Goal: Contribute content: Contribute content

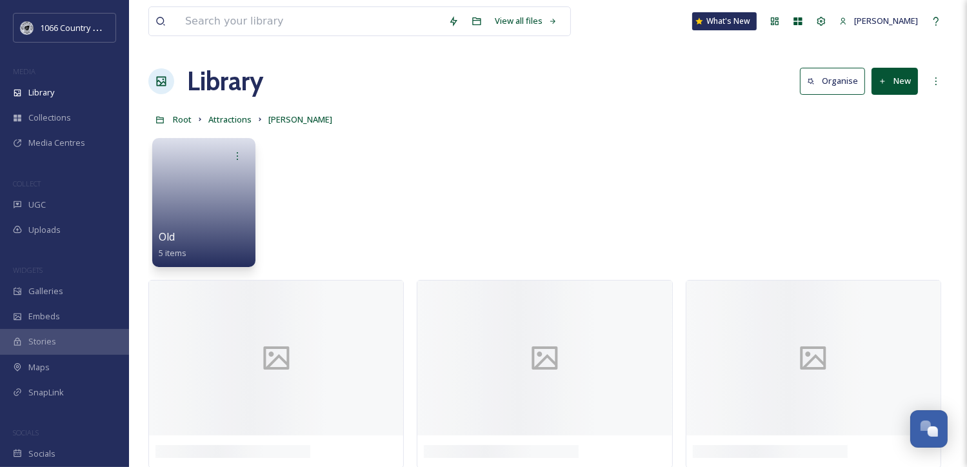
scroll to position [1055, 0]
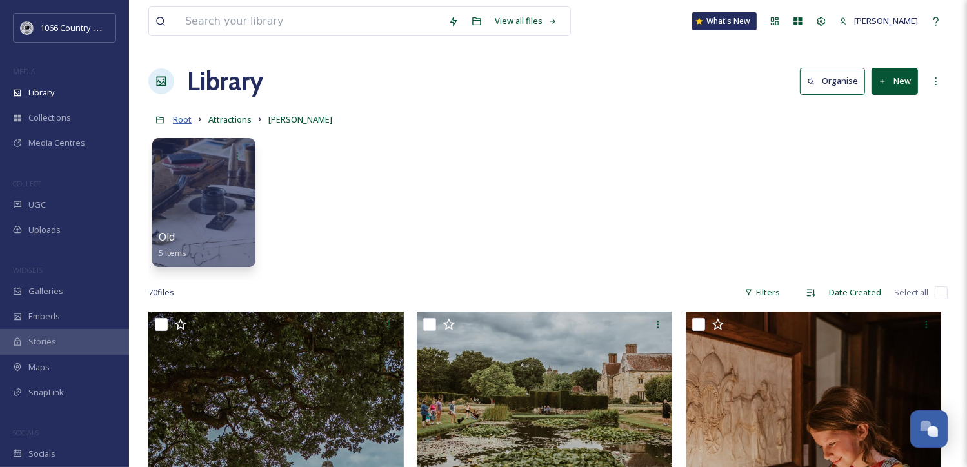
click at [178, 115] on span "Root" at bounding box center [182, 120] width 19 height 12
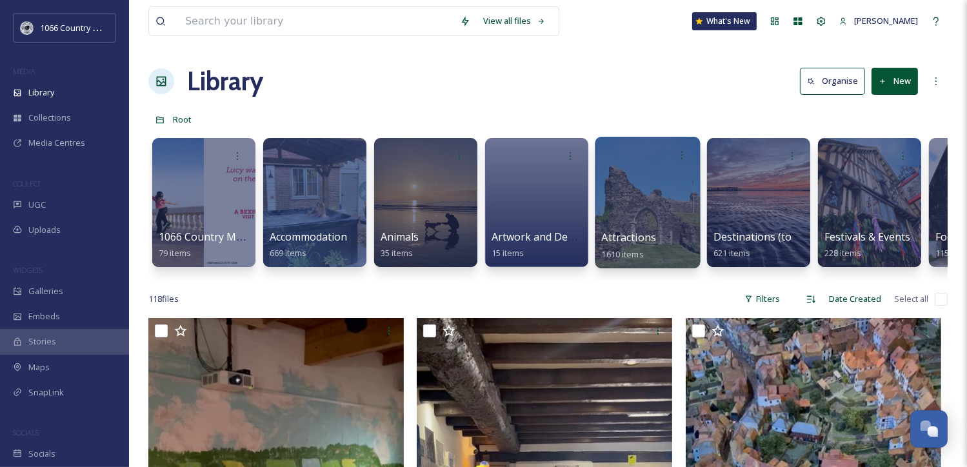
click at [622, 219] on div at bounding box center [647, 203] width 105 height 132
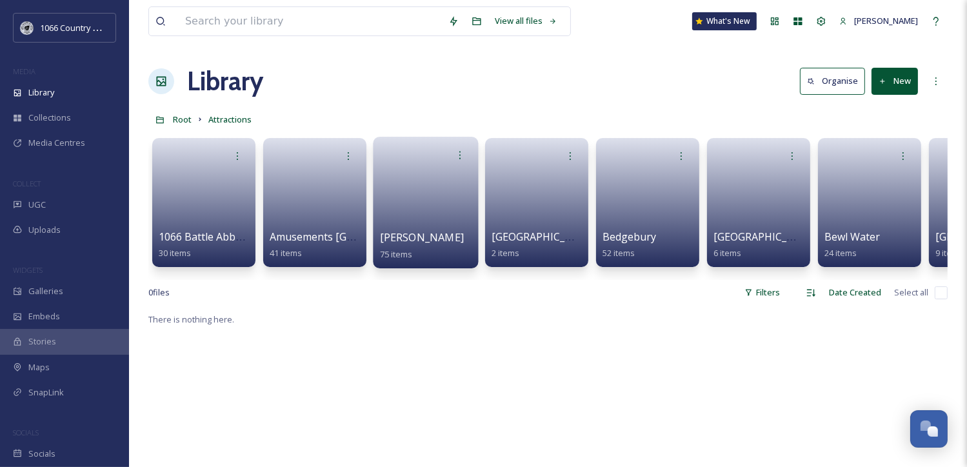
click at [412, 203] on link at bounding box center [426, 198] width 92 height 63
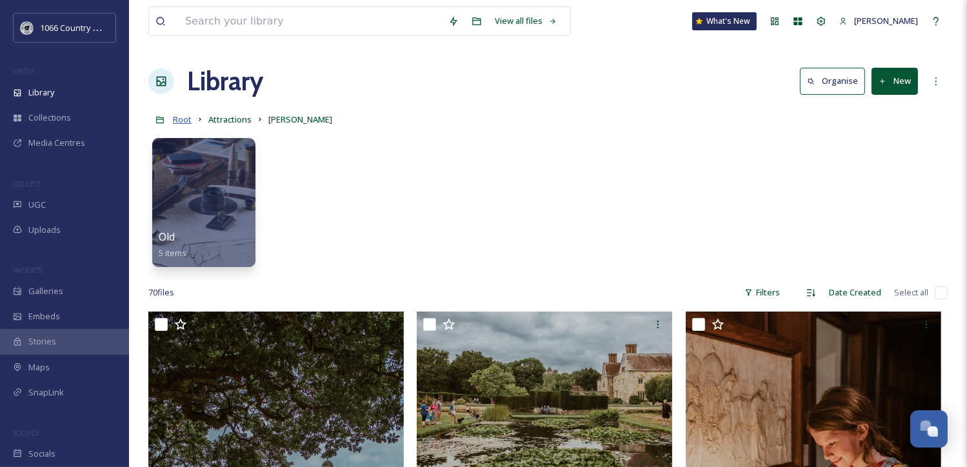
click at [175, 119] on span "Root" at bounding box center [182, 120] width 19 height 12
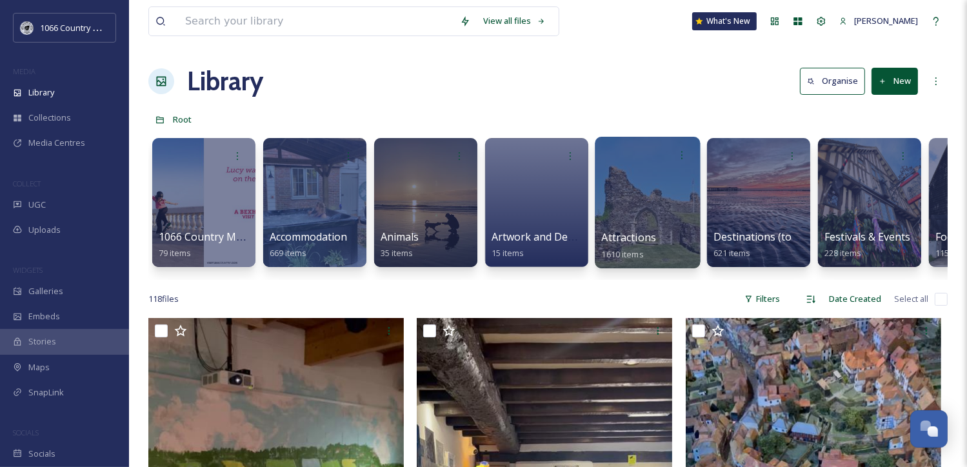
click at [632, 227] on div at bounding box center [647, 203] width 105 height 132
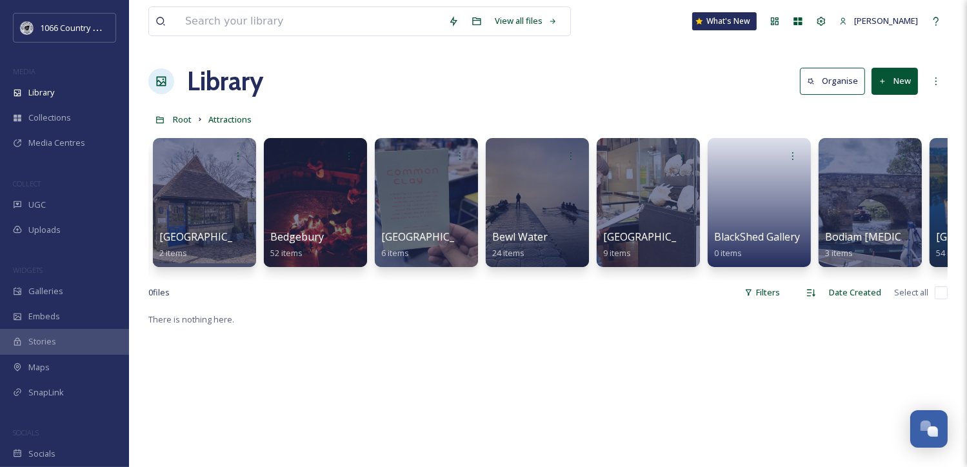
scroll to position [0, 472]
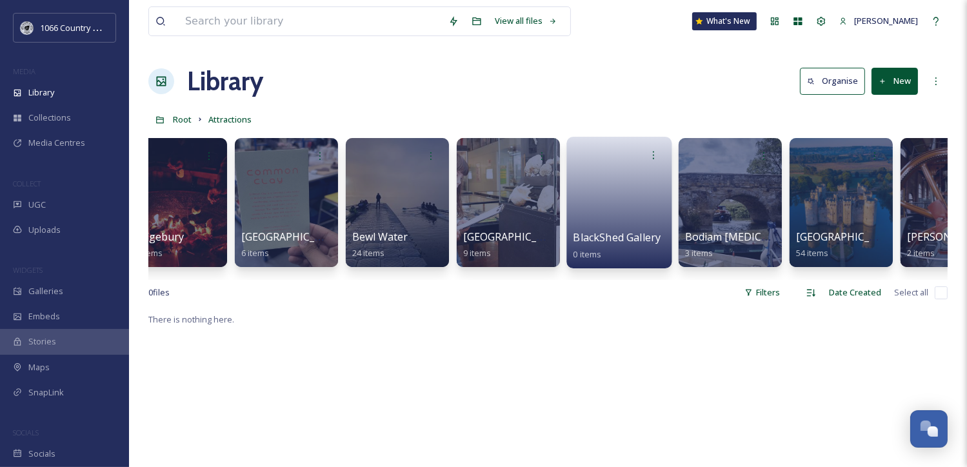
click at [624, 219] on link at bounding box center [620, 198] width 92 height 63
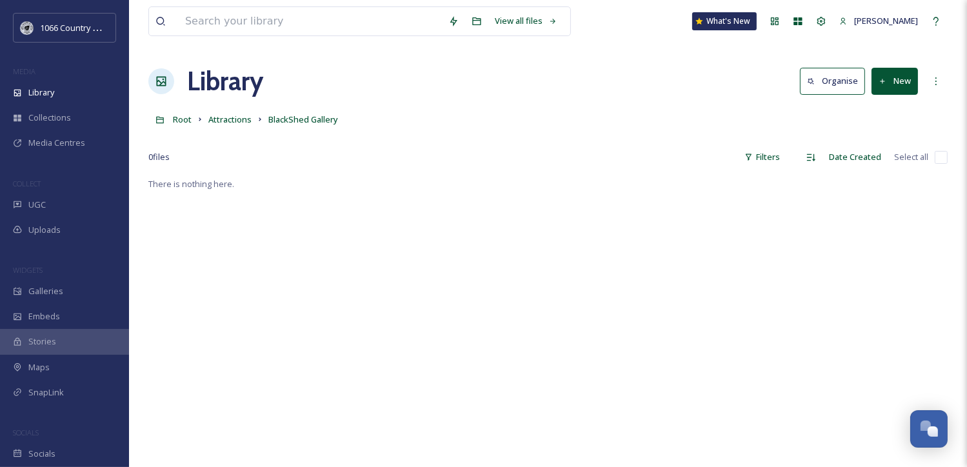
click at [899, 79] on button "New" at bounding box center [895, 81] width 46 height 26
click at [852, 112] on icon at bounding box center [857, 111] width 10 height 8
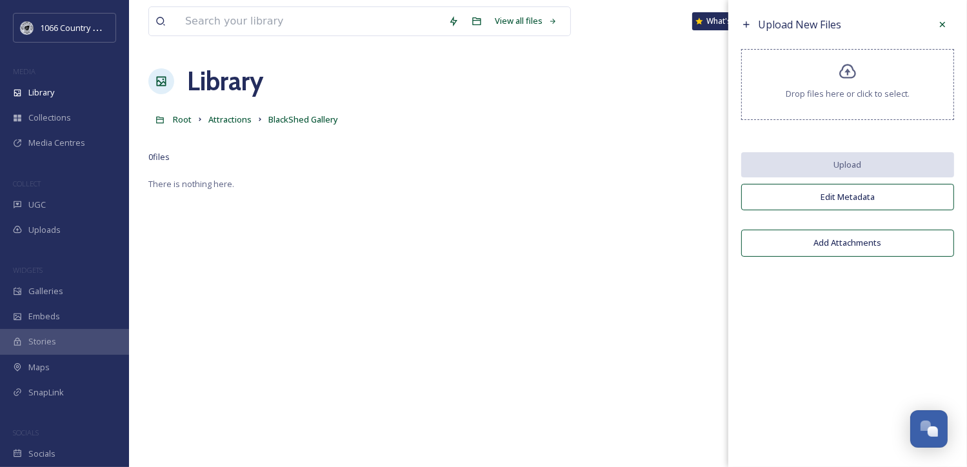
click at [865, 98] on span "Drop files here or click to select." at bounding box center [848, 94] width 124 height 12
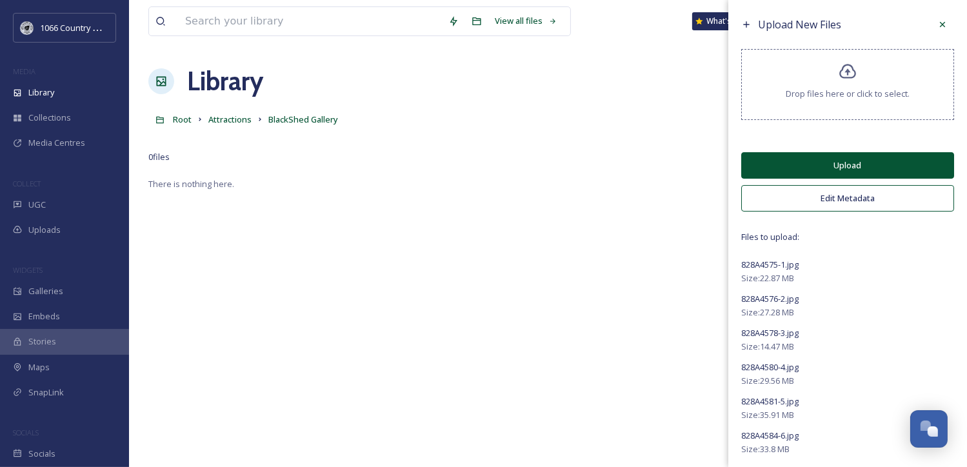
click at [885, 172] on button "Upload" at bounding box center [847, 165] width 213 height 26
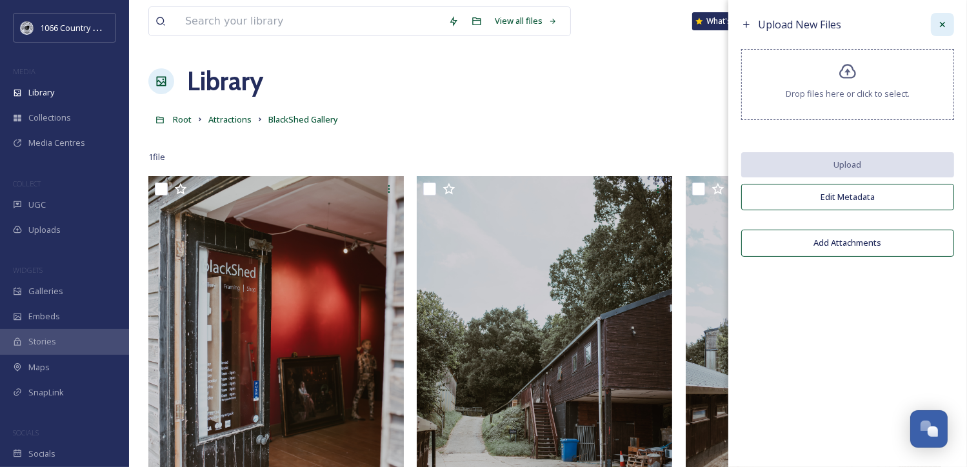
click at [943, 26] on icon at bounding box center [942, 24] width 10 height 10
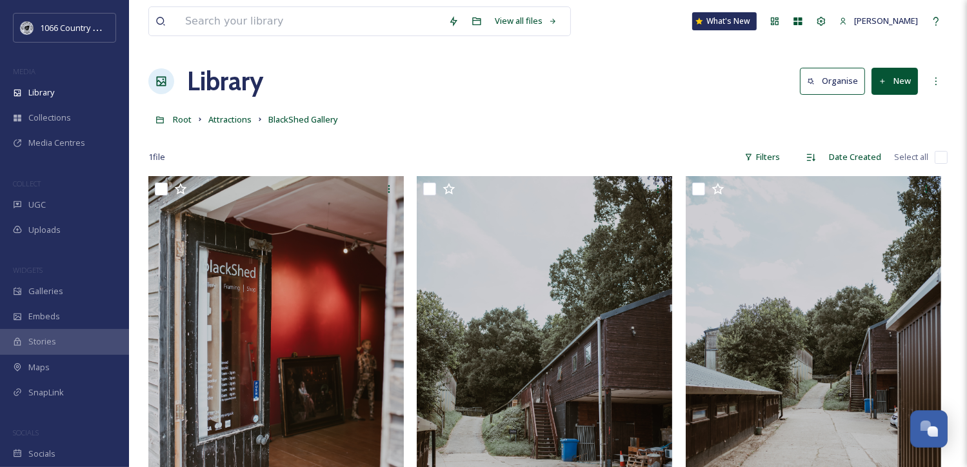
click at [939, 161] on input "checkbox" at bounding box center [941, 157] width 13 height 13
checkbox input "true"
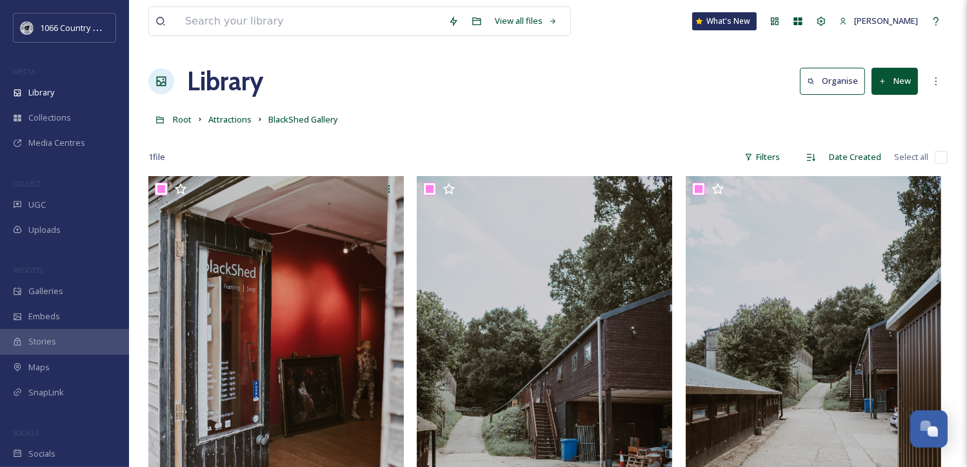
checkbox input "true"
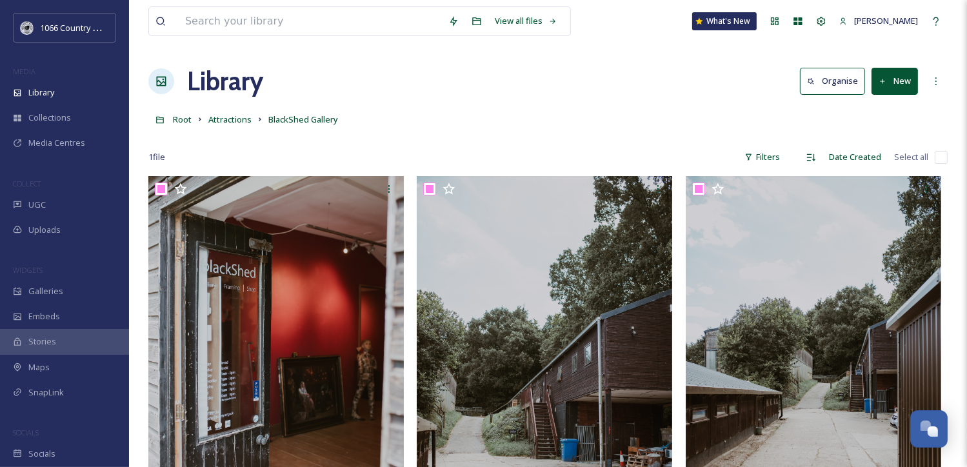
checkbox input "true"
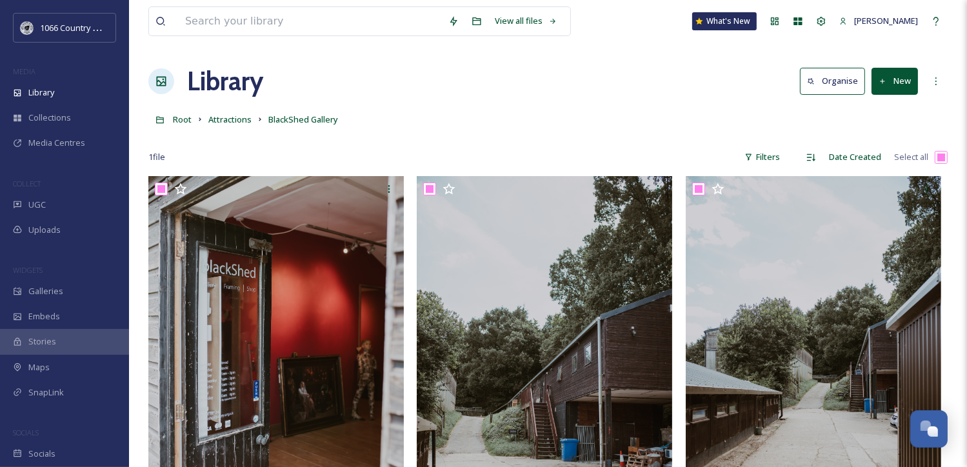
checkbox input "true"
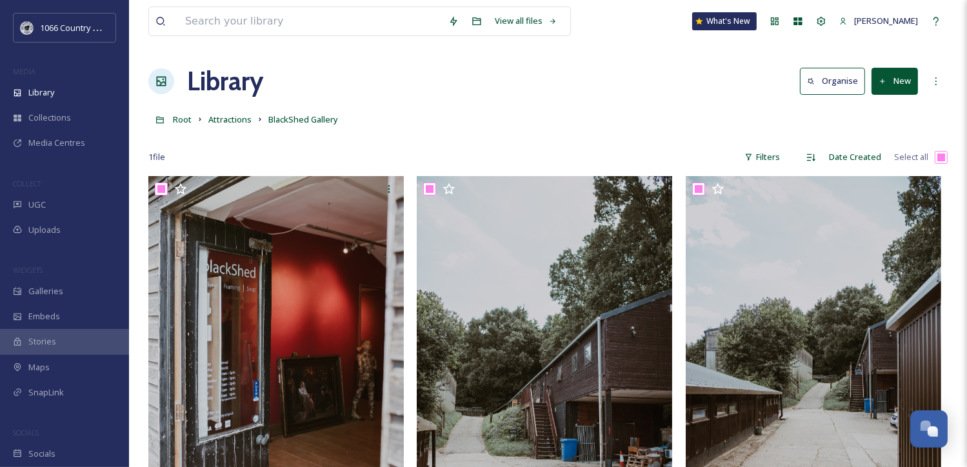
checkbox input "true"
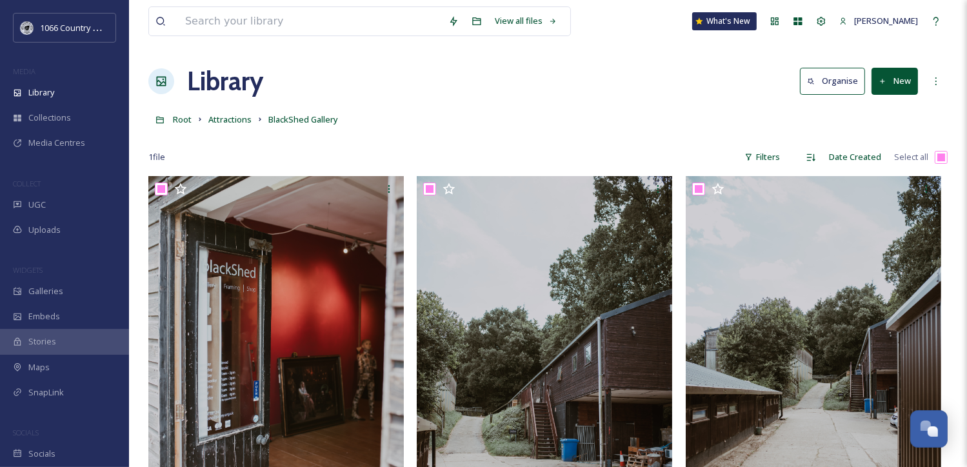
checkbox input "true"
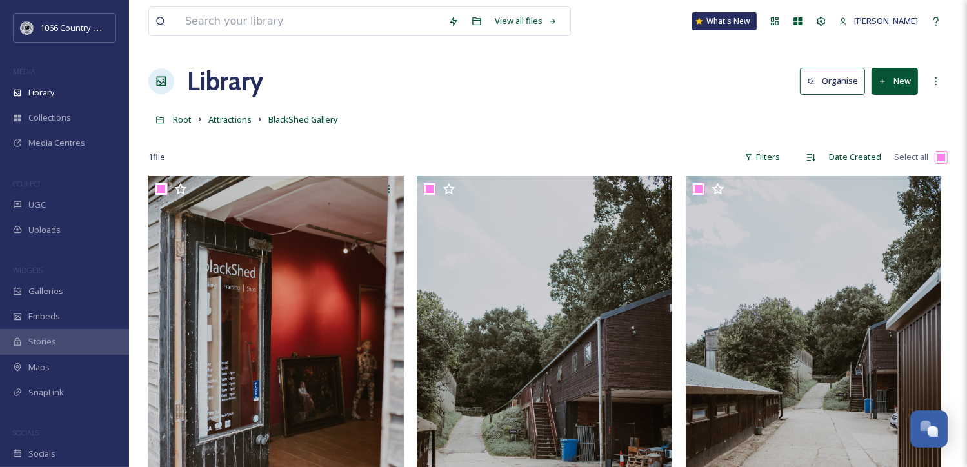
checkbox input "true"
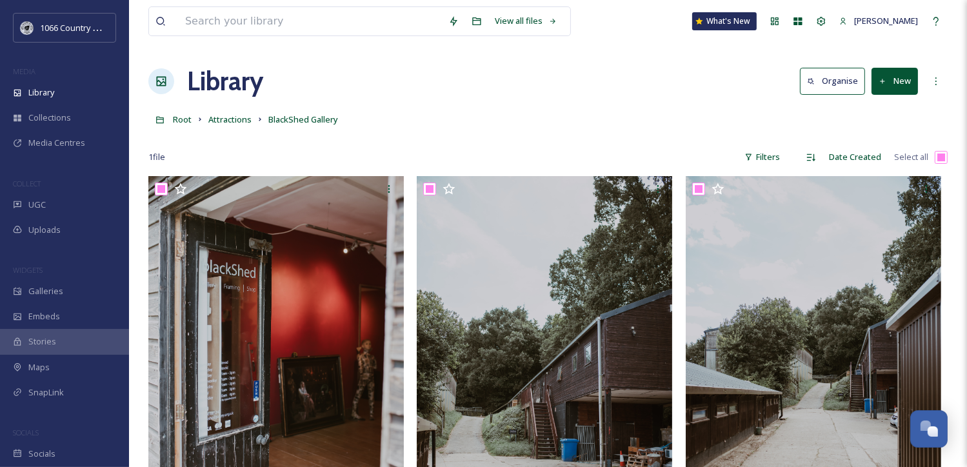
checkbox input "true"
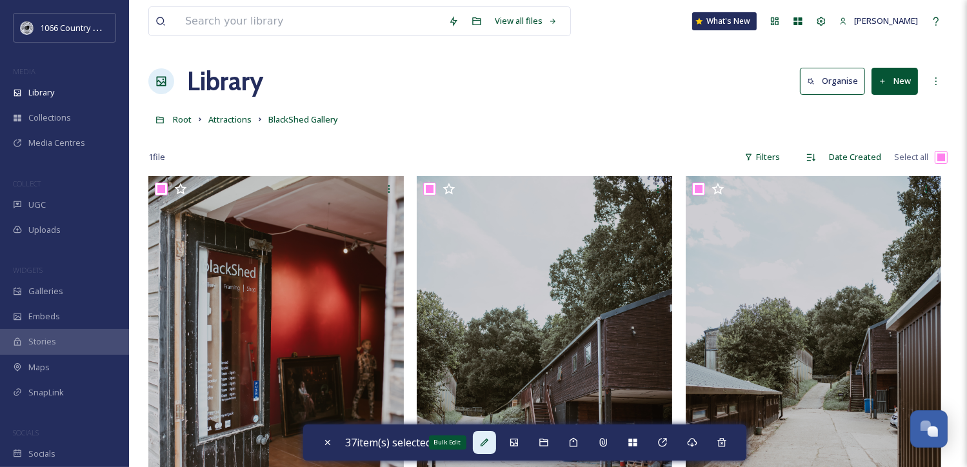
click at [490, 443] on icon at bounding box center [484, 442] width 10 height 10
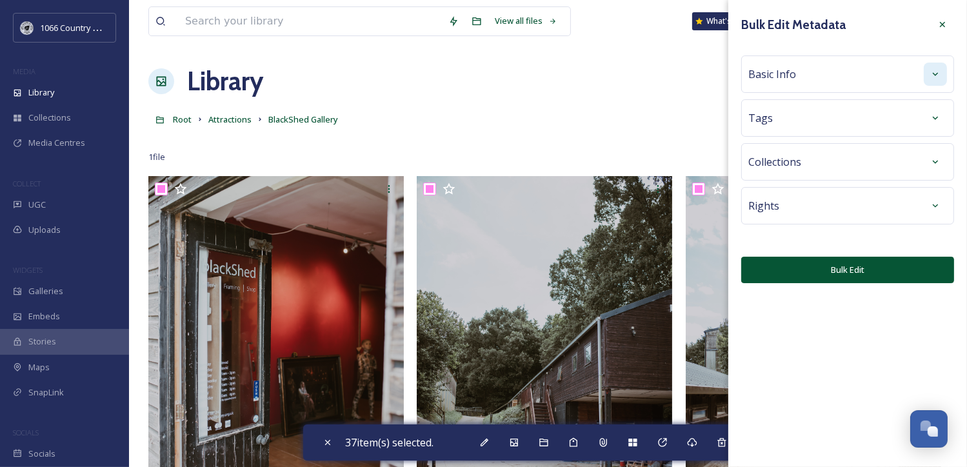
click at [935, 69] on icon at bounding box center [935, 74] width 10 height 10
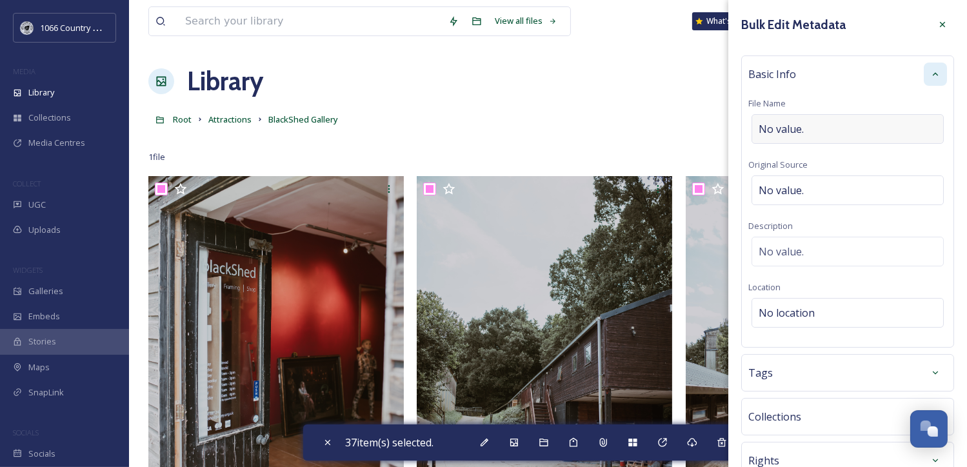
click at [850, 133] on div "No value." at bounding box center [848, 129] width 192 height 30
type input "Blackshed Gallery - Campaign Shoot"
click at [814, 251] on div "Basic Info File Name Blackshed Gallery - Campaign Shoot Original Source No valu…" at bounding box center [847, 199] width 213 height 289
click at [795, 266] on div "No value." at bounding box center [848, 252] width 192 height 30
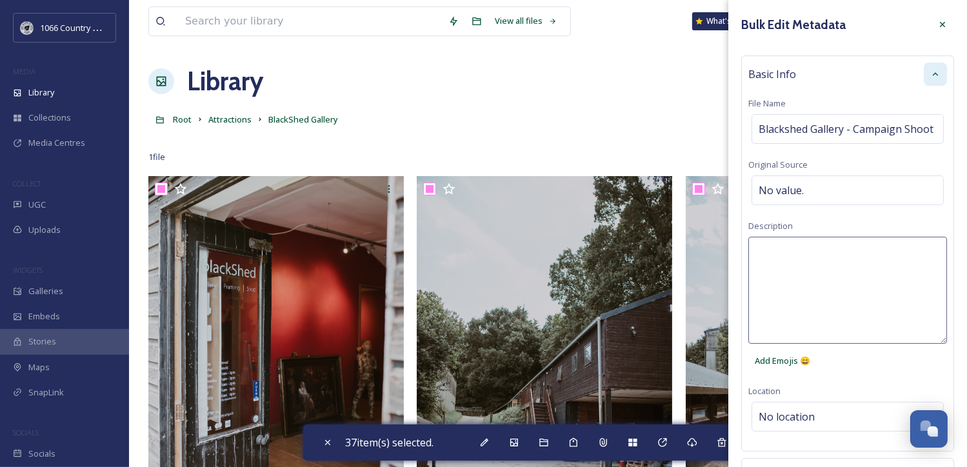
paste textarea "1066 Photography Campaign 2025 - Rebecca Booker Photography"
type textarea "1066 Photography Campaign 2025 - Rebecca Booker Photography"
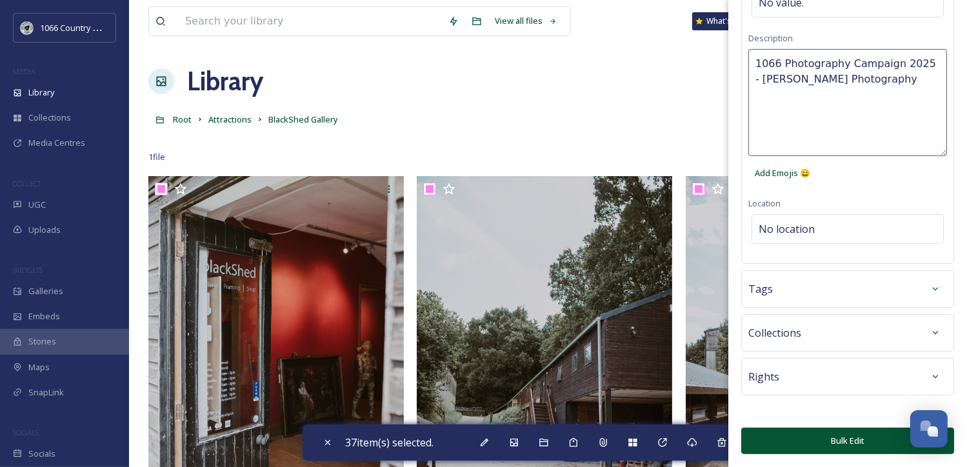
click at [824, 446] on button "Bulk Edit" at bounding box center [847, 441] width 213 height 26
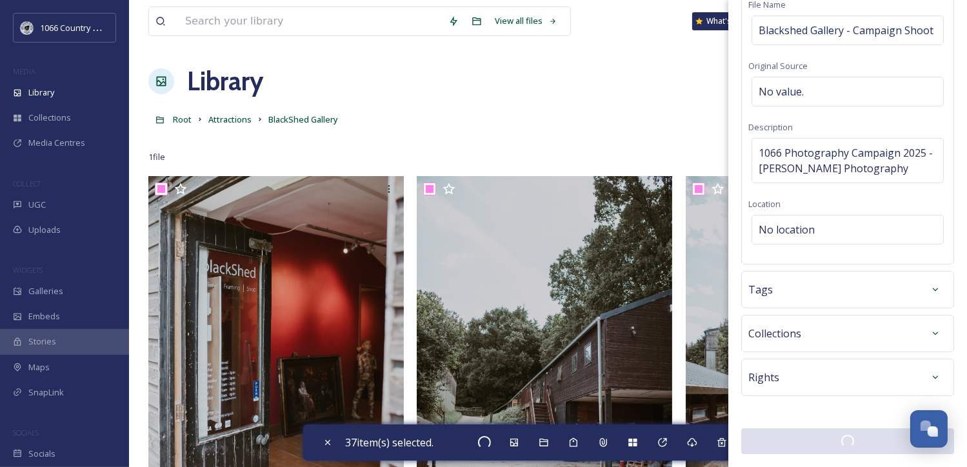
scroll to position [112, 0]
checkbox input "false"
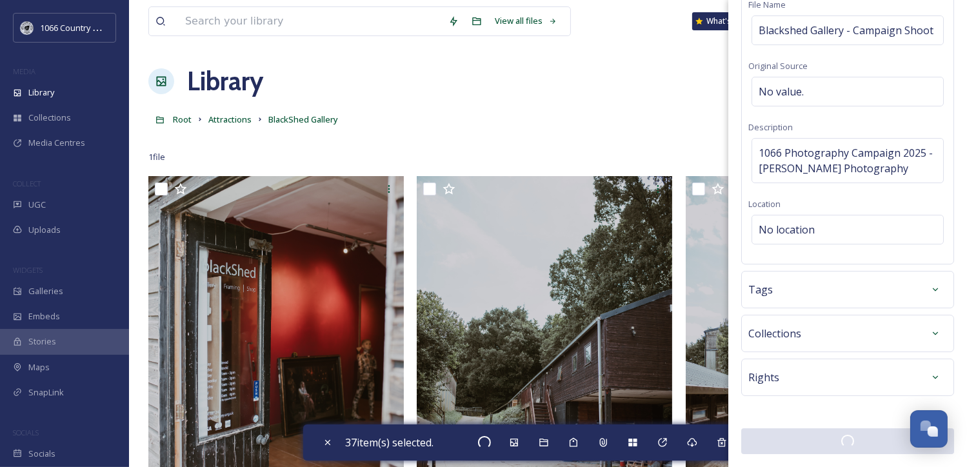
checkbox input "false"
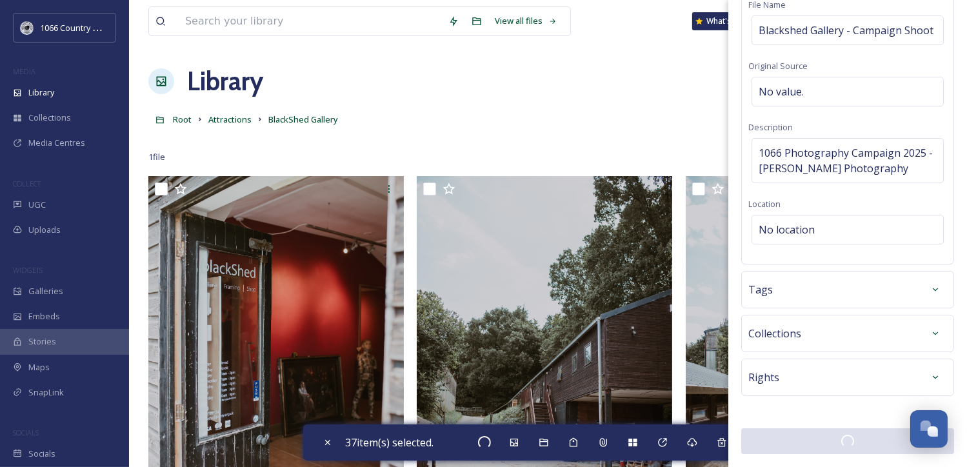
checkbox input "false"
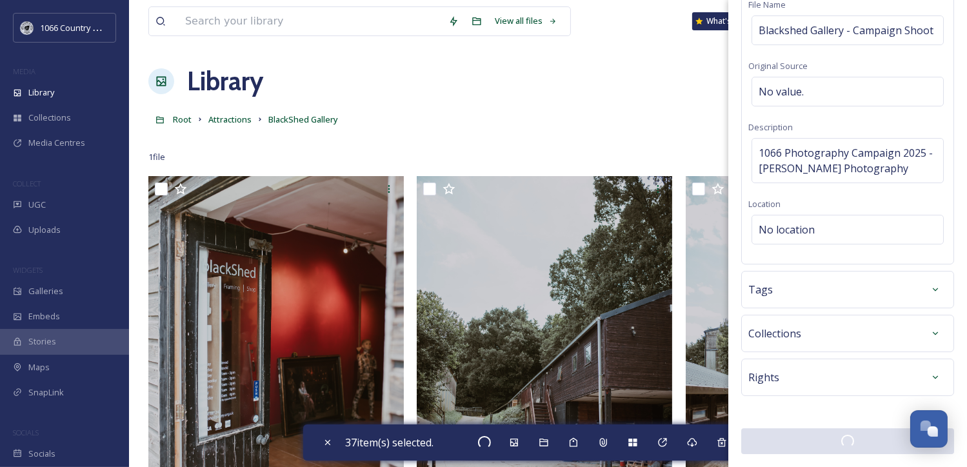
checkbox input "false"
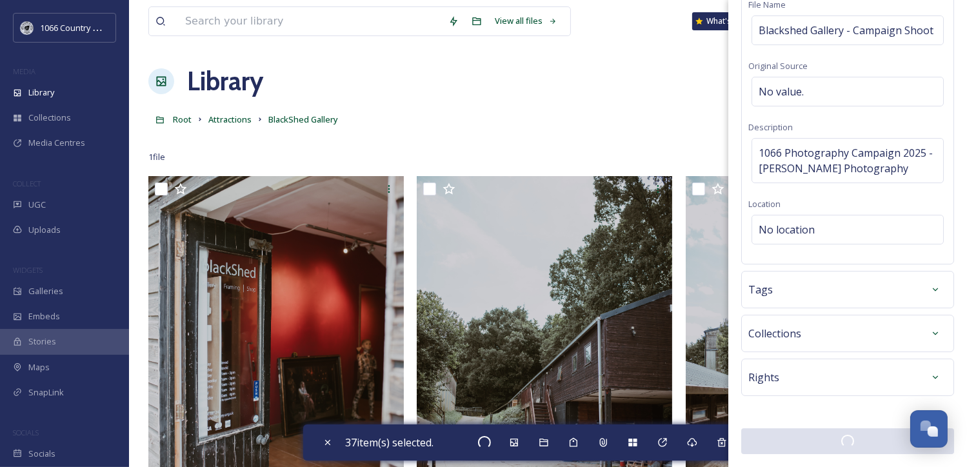
checkbox input "false"
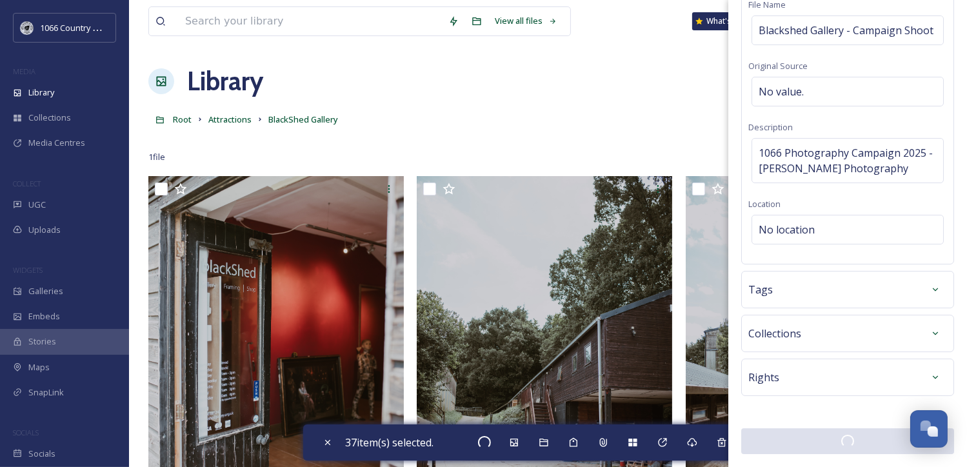
checkbox input "false"
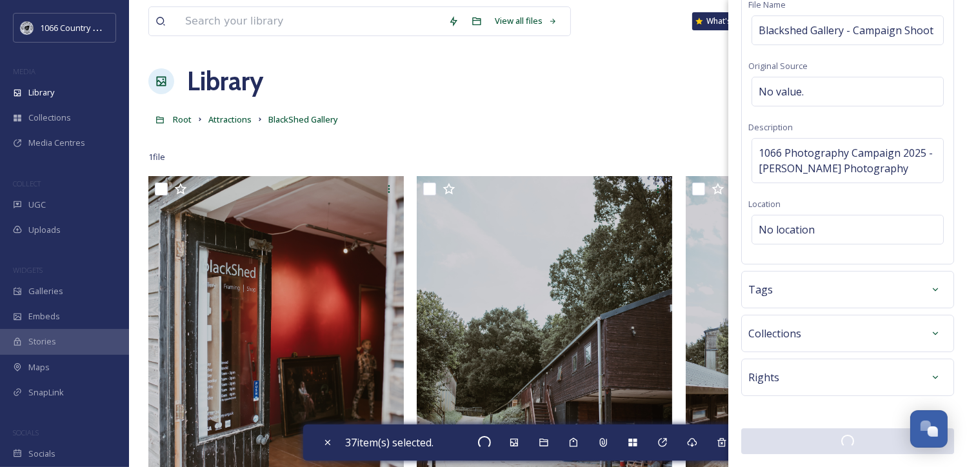
checkbox input "false"
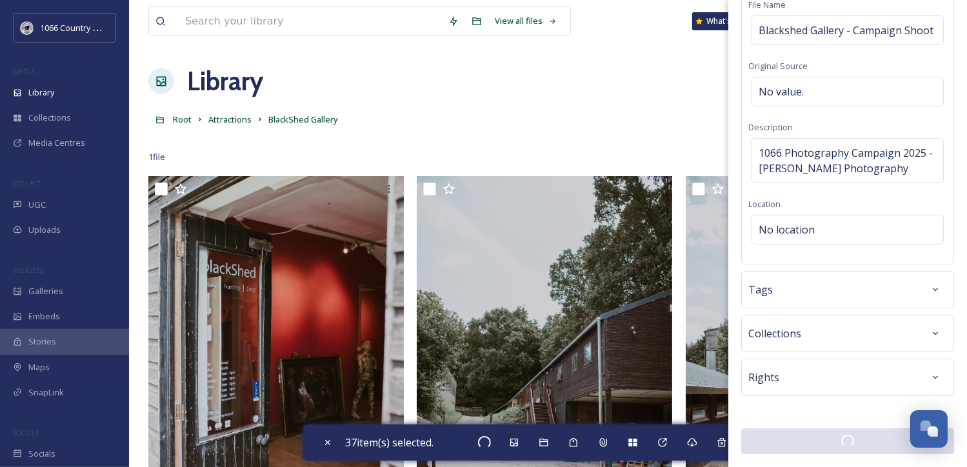
checkbox input "false"
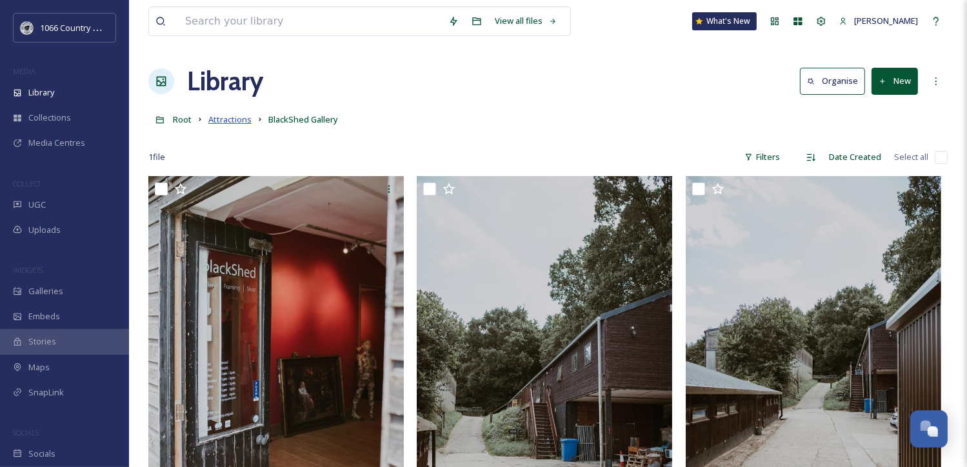
click at [225, 118] on span "Attractions" at bounding box center [229, 120] width 43 height 12
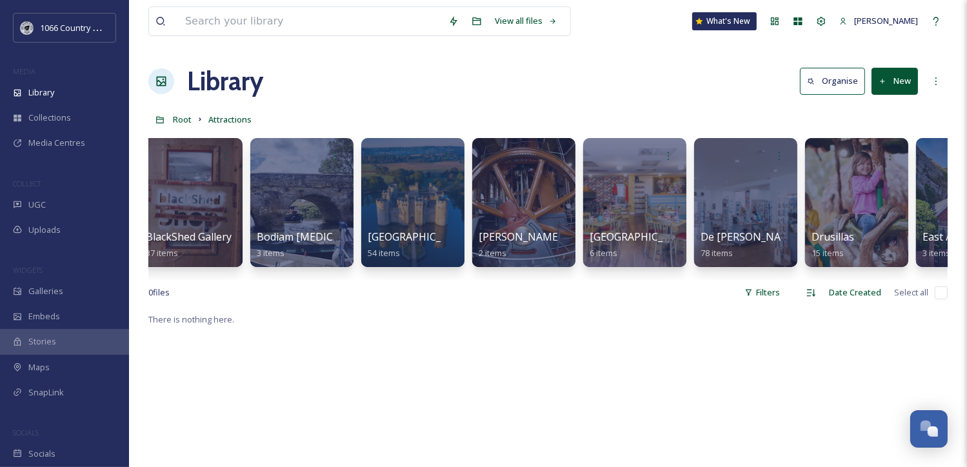
scroll to position [0, 903]
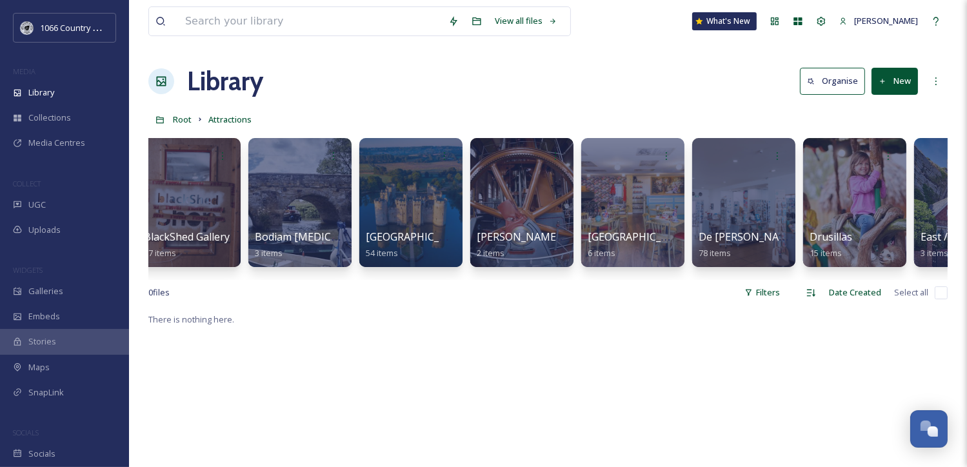
click at [185, 114] on link "Root" at bounding box center [182, 119] width 19 height 15
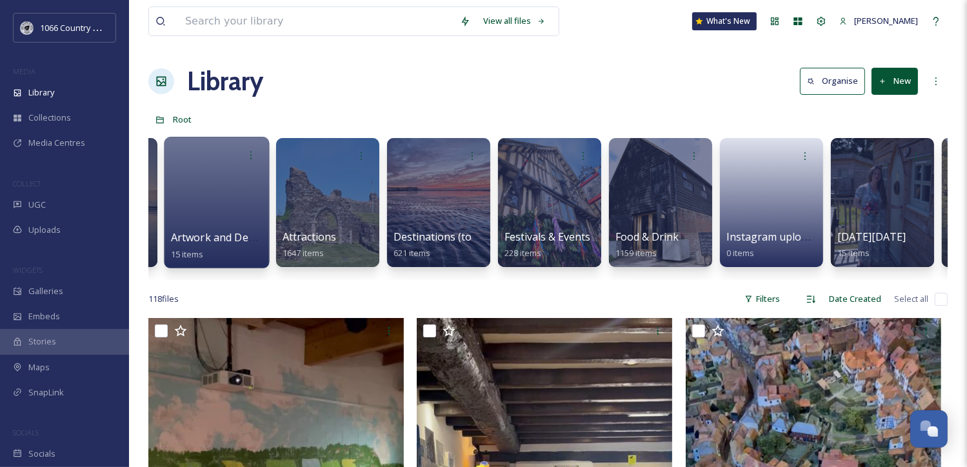
scroll to position [0, 308]
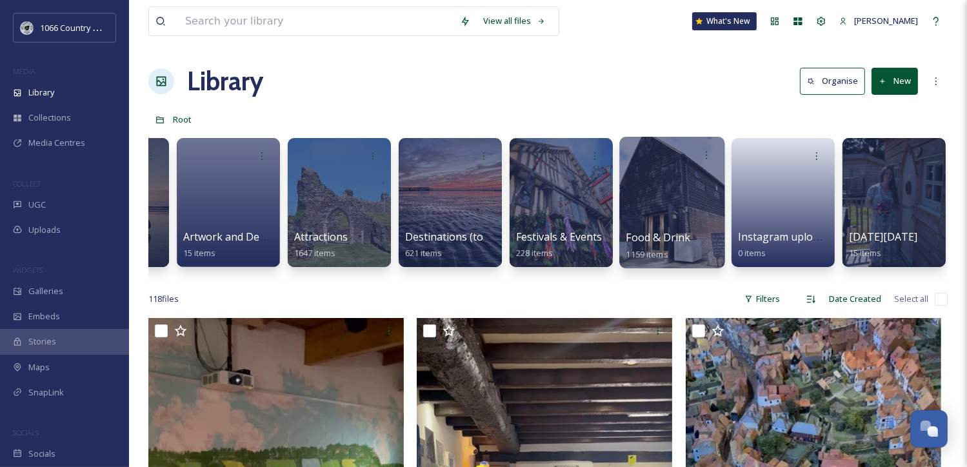
click at [692, 193] on div at bounding box center [671, 203] width 105 height 132
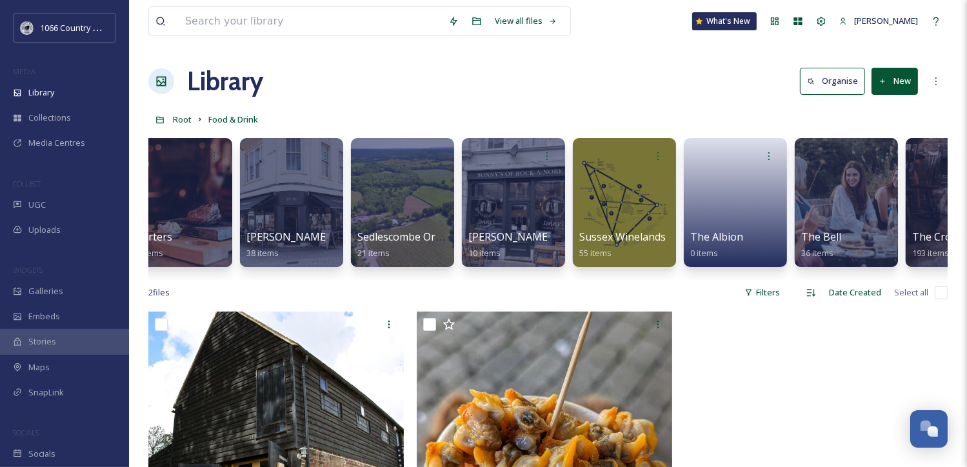
scroll to position [0, 1134]
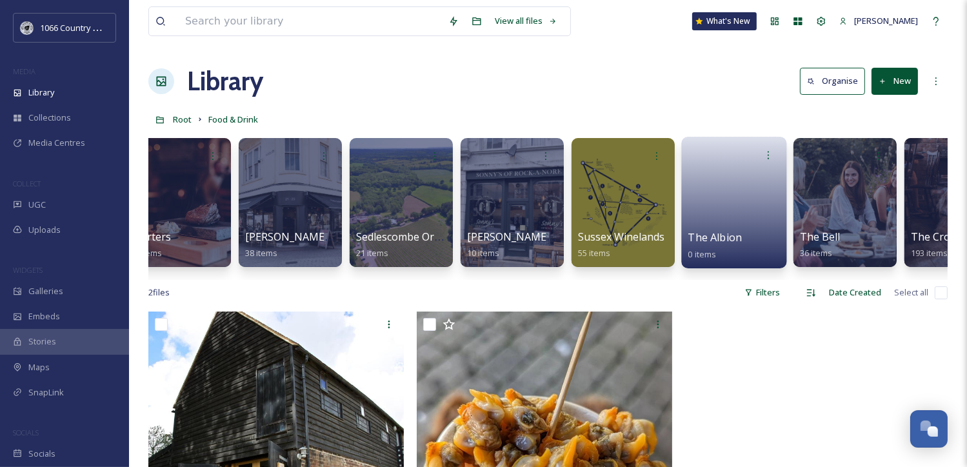
click at [715, 208] on link at bounding box center [734, 198] width 92 height 63
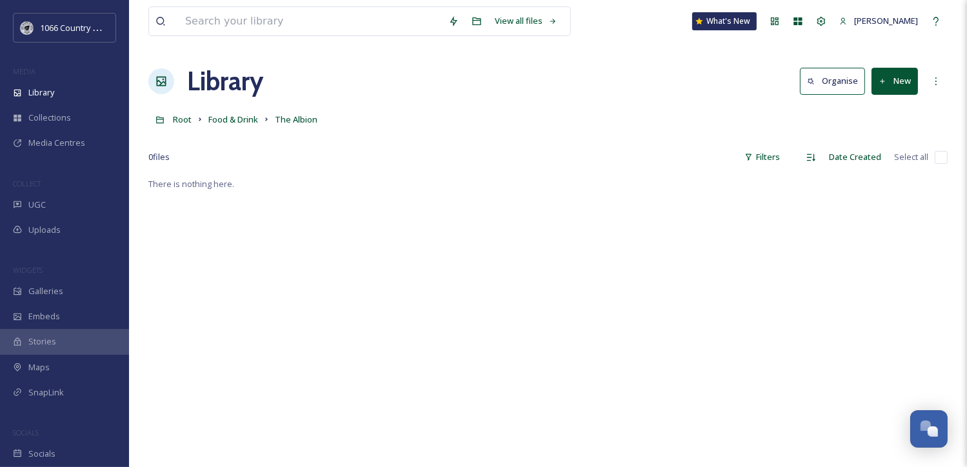
click at [902, 82] on button "New" at bounding box center [895, 81] width 46 height 26
click at [894, 106] on span "File Upload" at bounding box center [889, 111] width 43 height 12
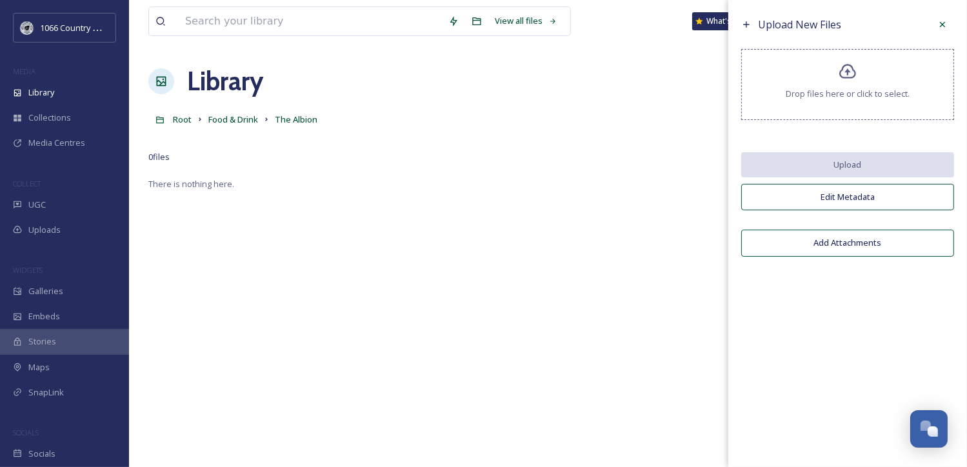
click at [839, 84] on div "Drop files here or click to select." at bounding box center [847, 84] width 213 height 71
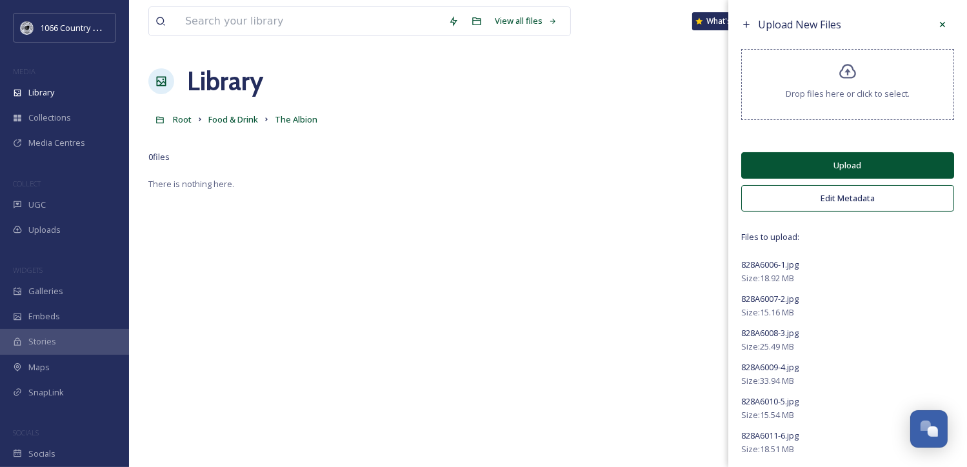
click at [830, 159] on button "Upload" at bounding box center [847, 165] width 213 height 26
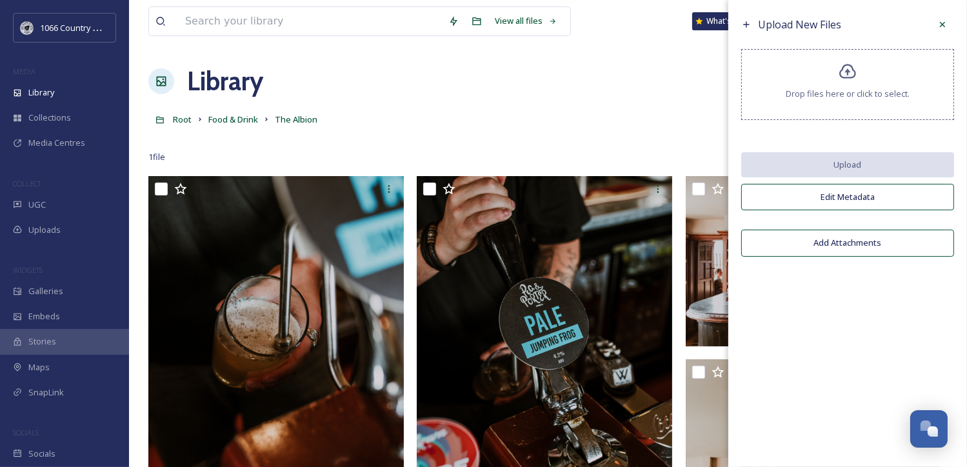
click at [748, 25] on icon at bounding box center [746, 24] width 10 height 10
click at [941, 23] on icon at bounding box center [942, 24] width 5 height 5
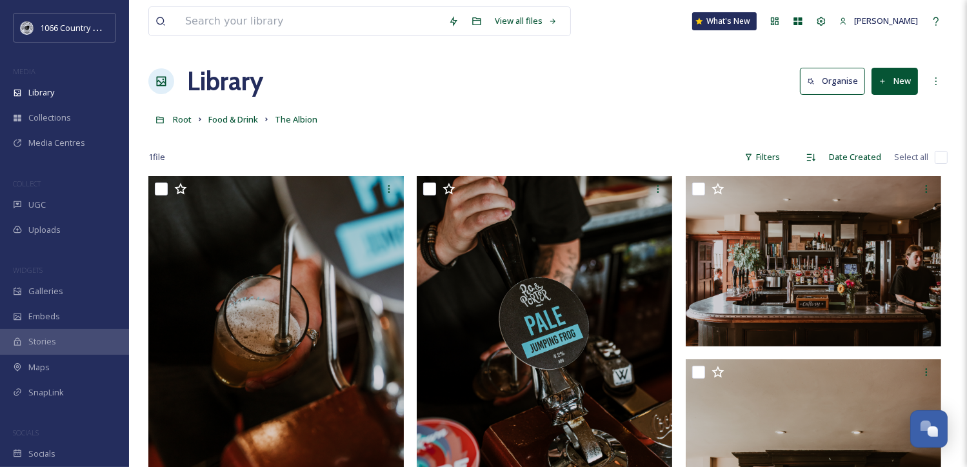
click at [939, 154] on input "checkbox" at bounding box center [941, 157] width 13 height 13
checkbox input "true"
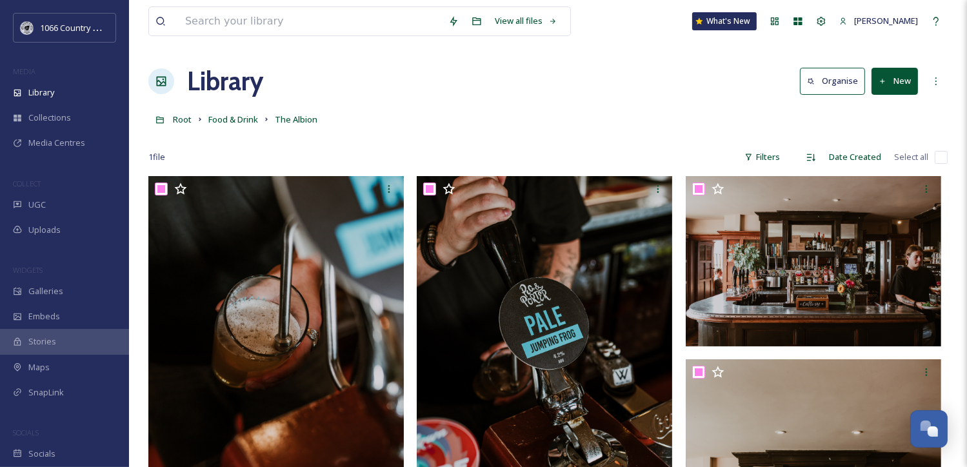
checkbox input "true"
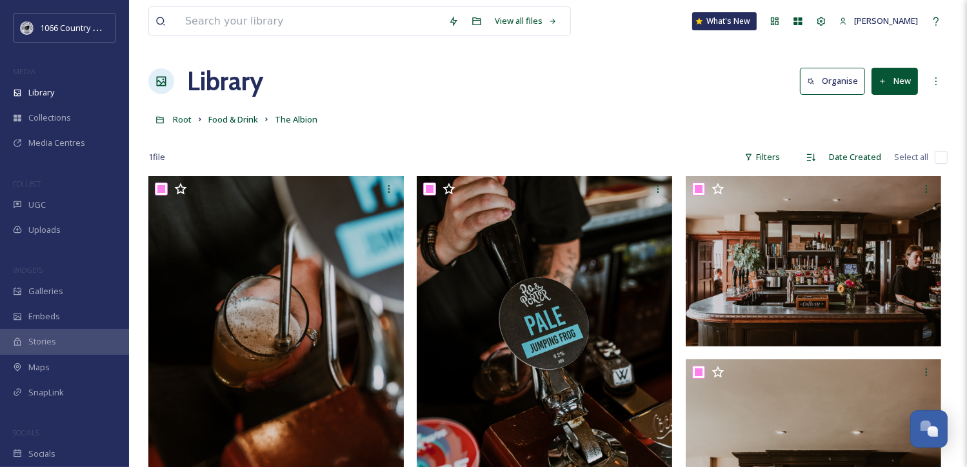
checkbox input "true"
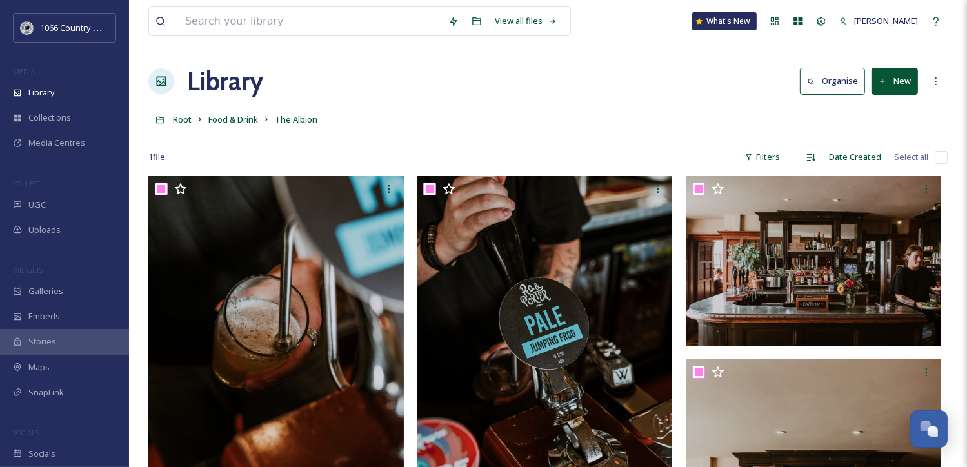
checkbox input "true"
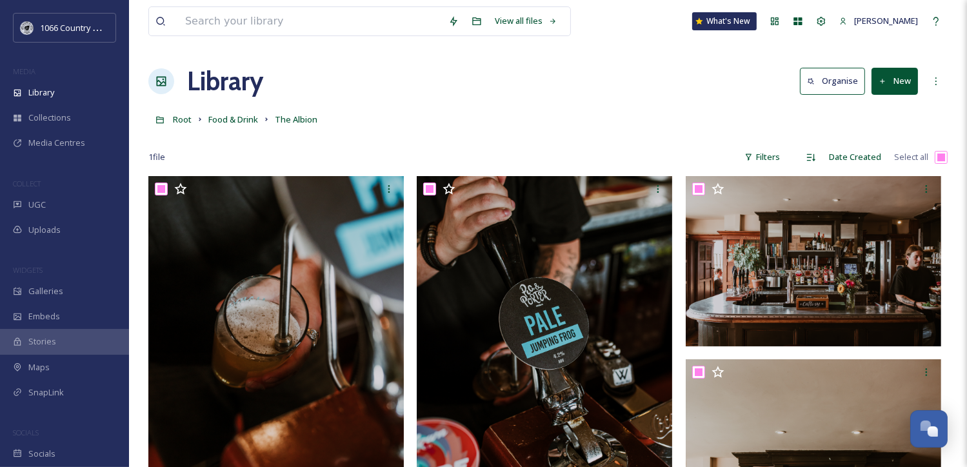
checkbox input "true"
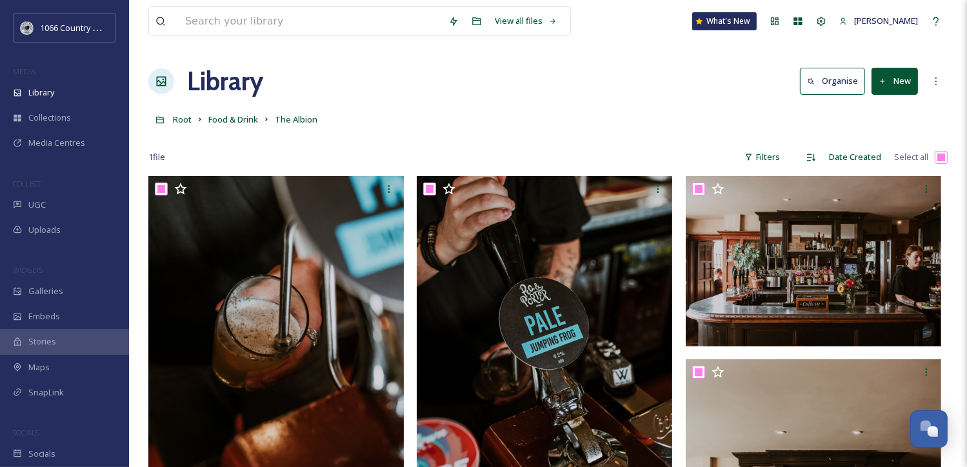
checkbox input "true"
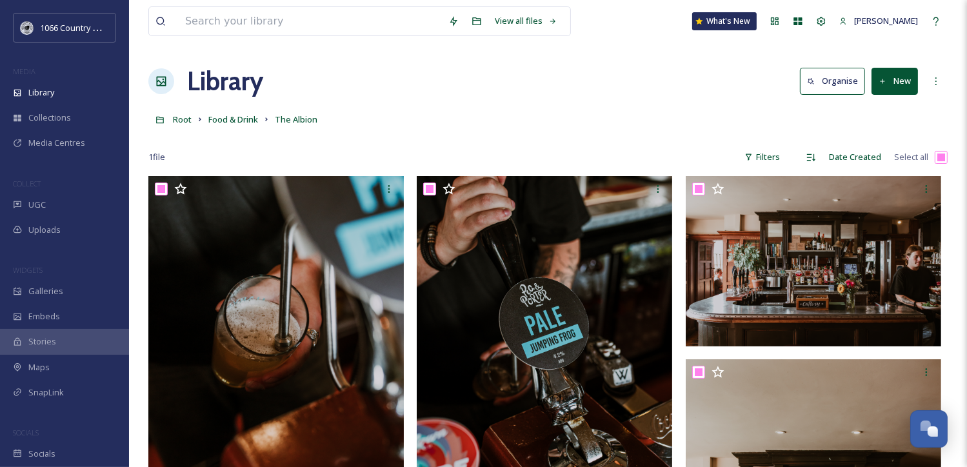
checkbox input "true"
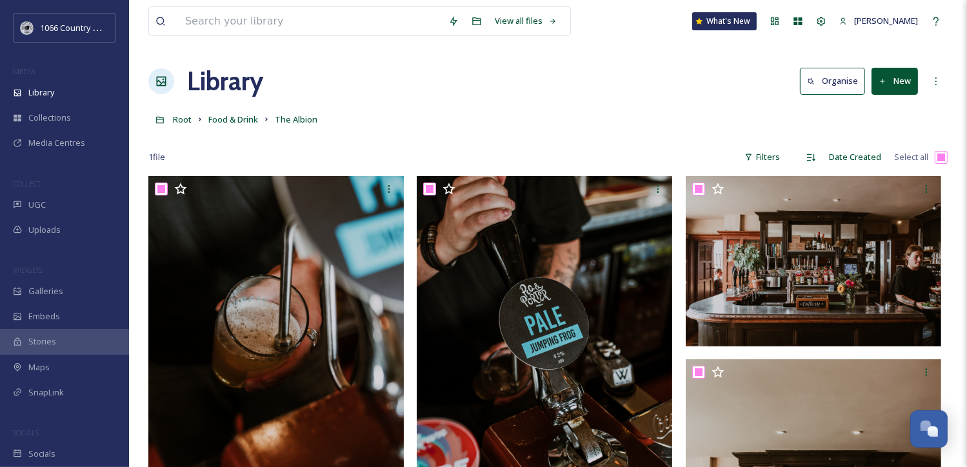
checkbox input "true"
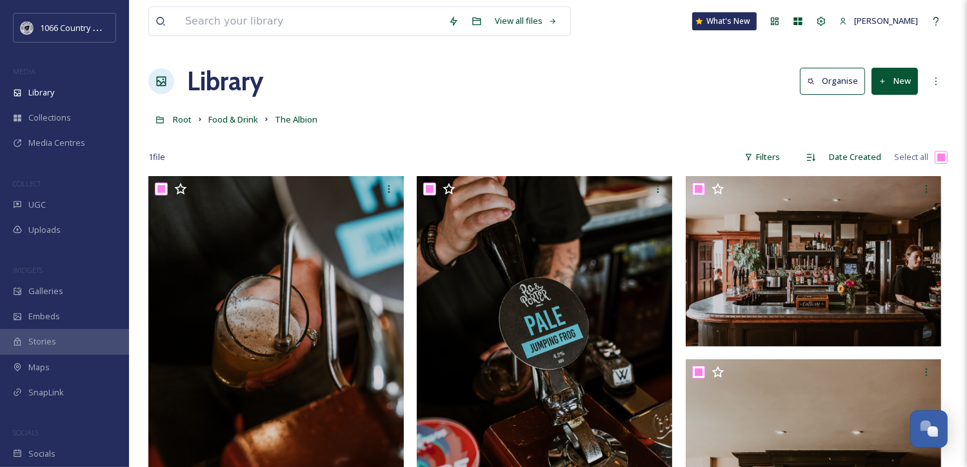
checkbox input "true"
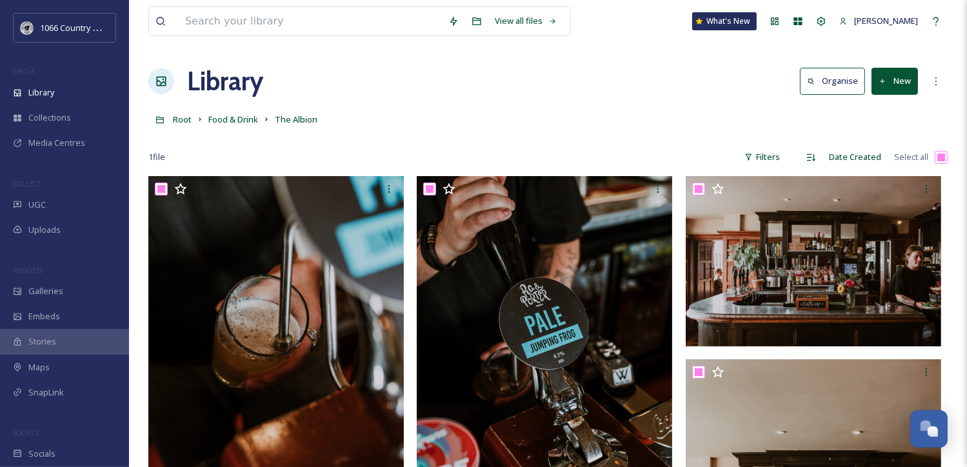
checkbox input "true"
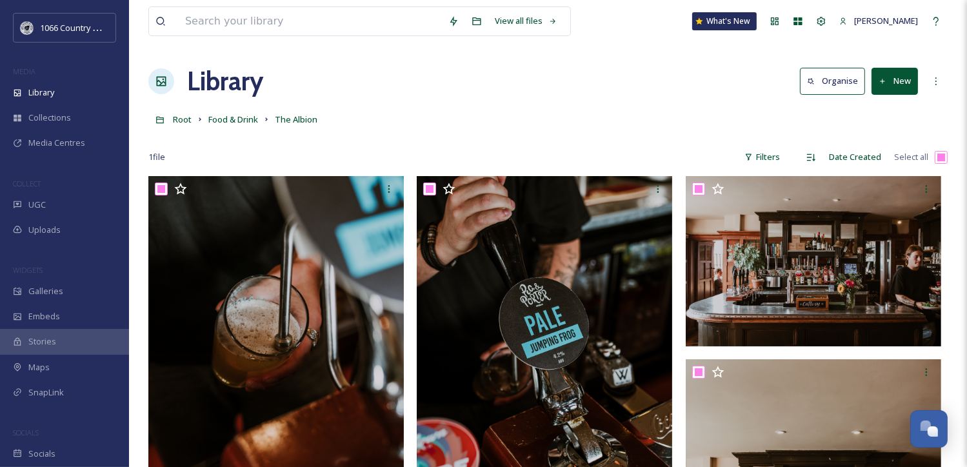
checkbox input "true"
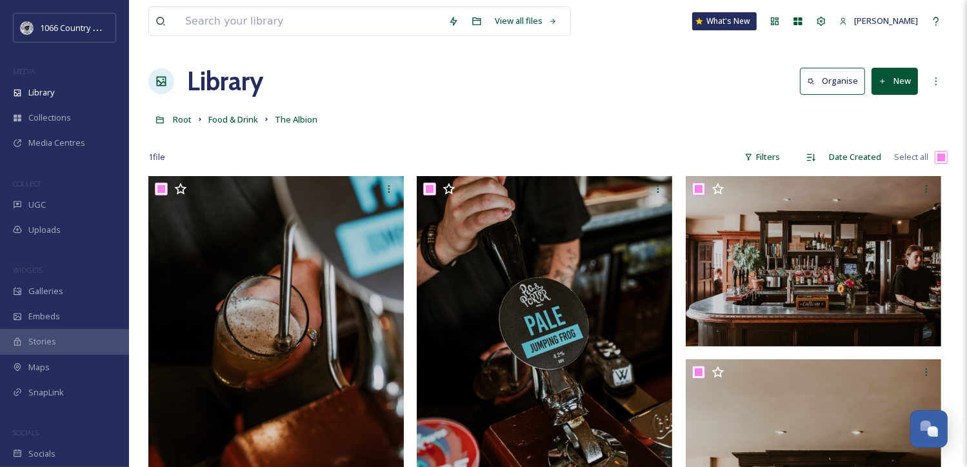
checkbox input "true"
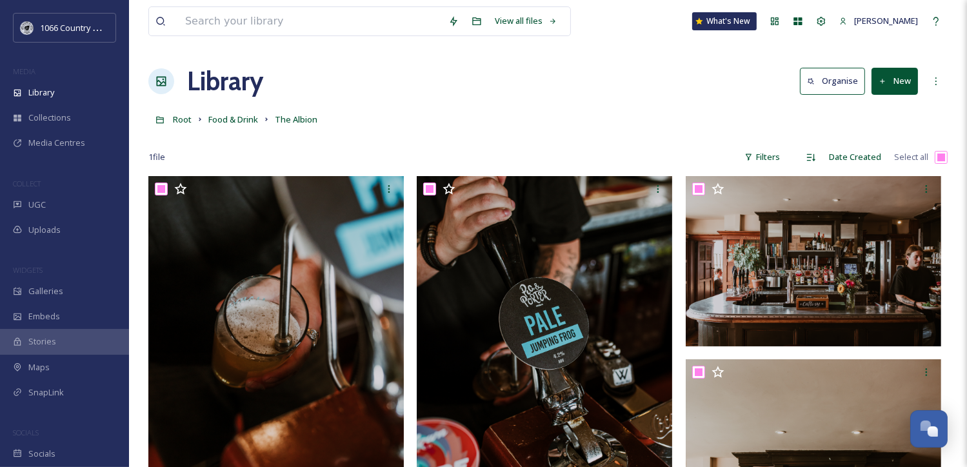
checkbox input "true"
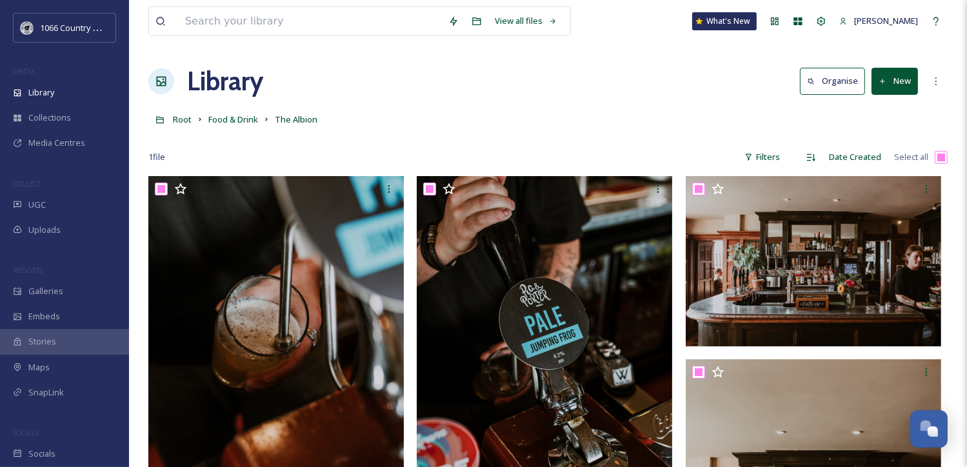
checkbox input "true"
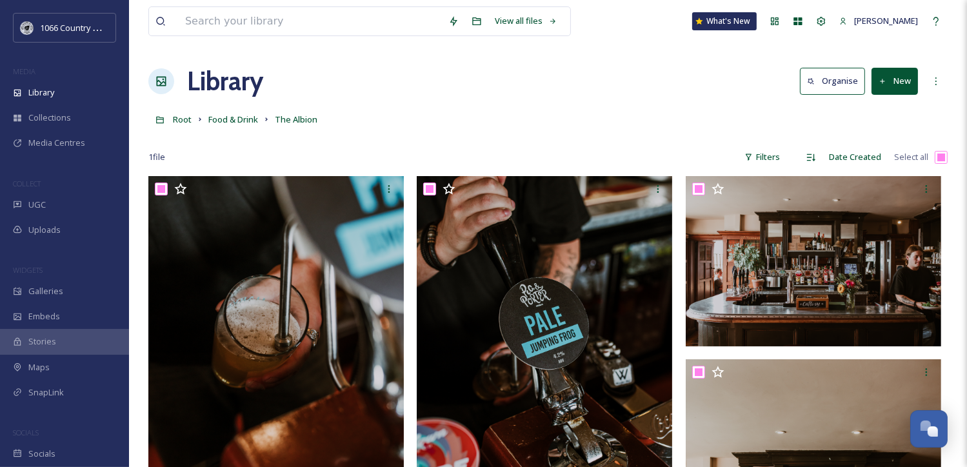
checkbox input "true"
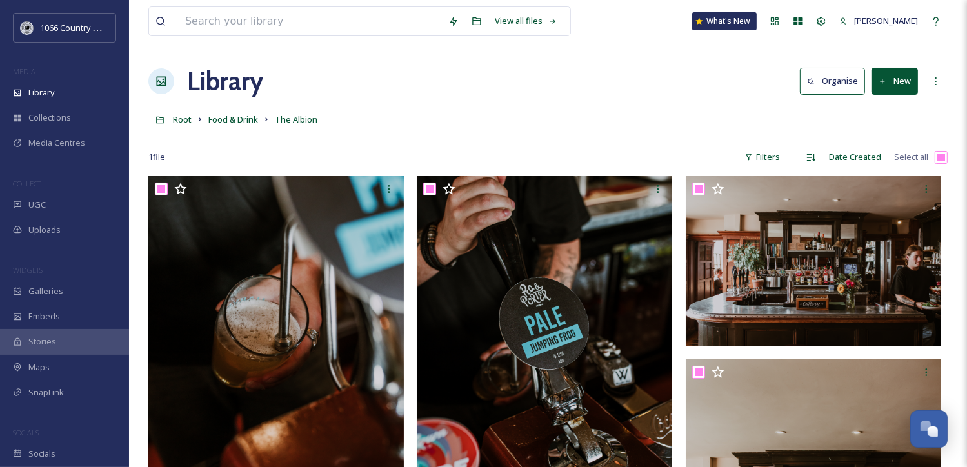
checkbox input "true"
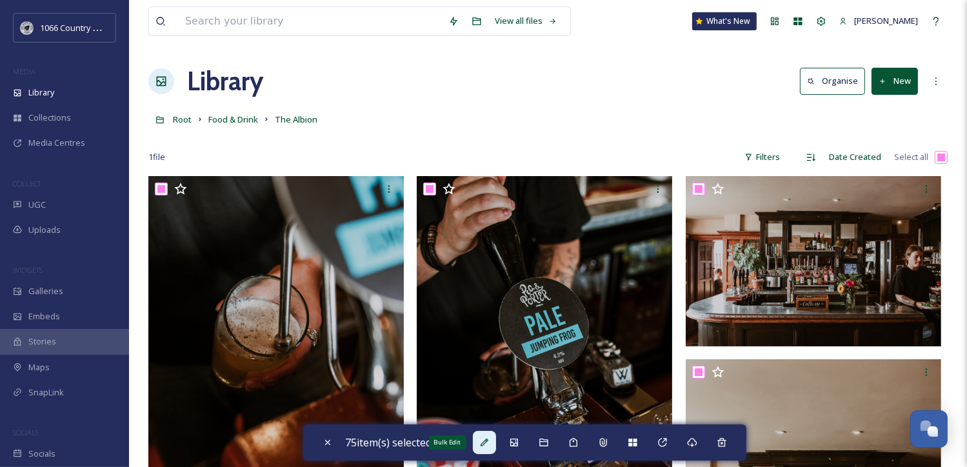
click at [486, 445] on icon at bounding box center [485, 443] width 8 height 8
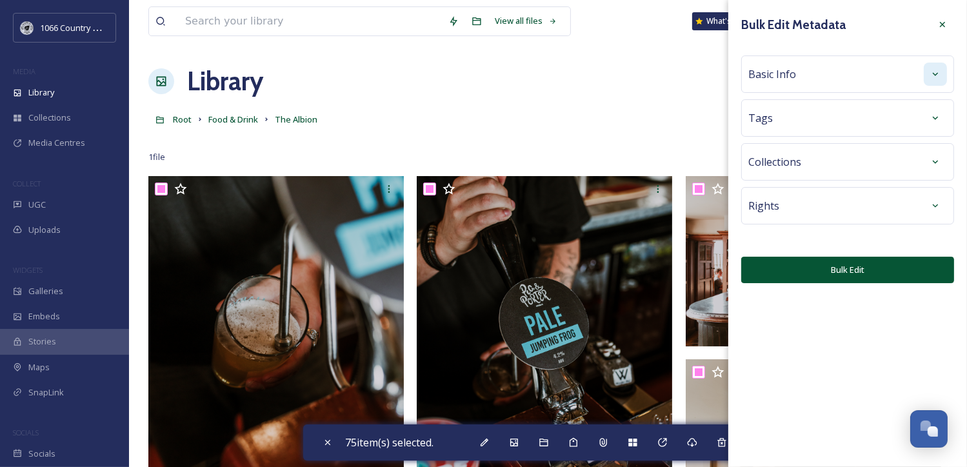
click at [932, 66] on div at bounding box center [935, 74] width 23 height 23
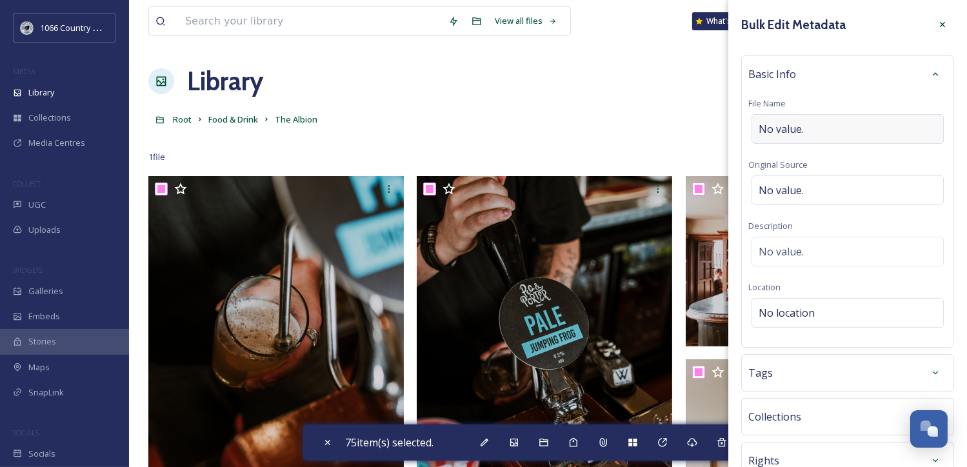
click at [777, 135] on span "No value." at bounding box center [781, 128] width 45 height 15
type input "The Albion - Campaign Shoot"
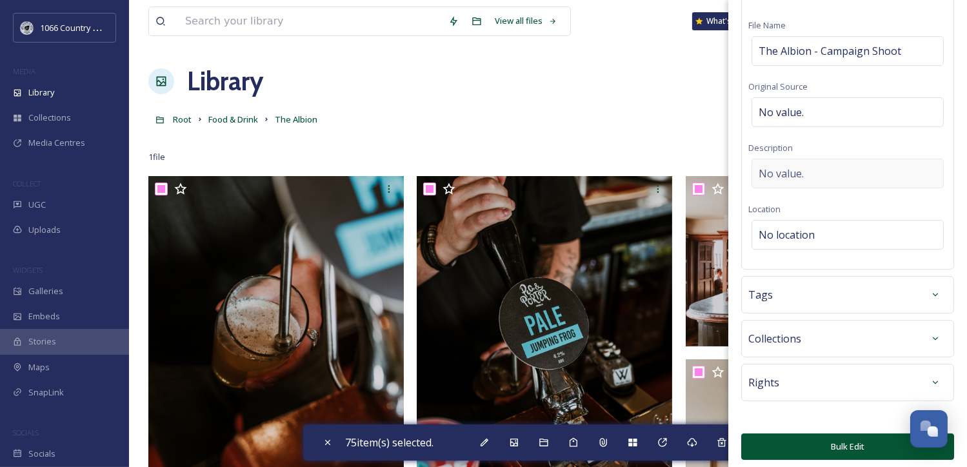
click at [799, 162] on div "No value." at bounding box center [848, 174] width 192 height 30
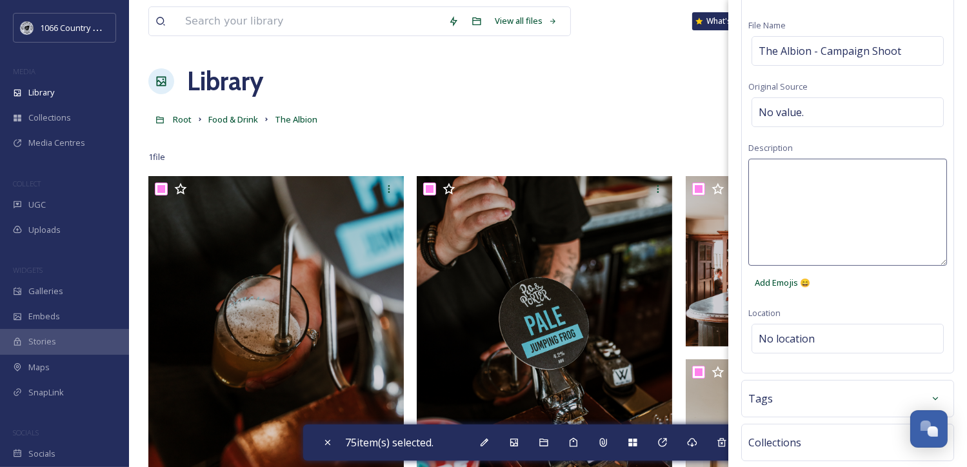
paste textarea "1066 Photography Campaign 2025 - Rebecca Booker Photography"
type textarea "1066 Photography Campaign 2025 - Rebecca Booker Photography"
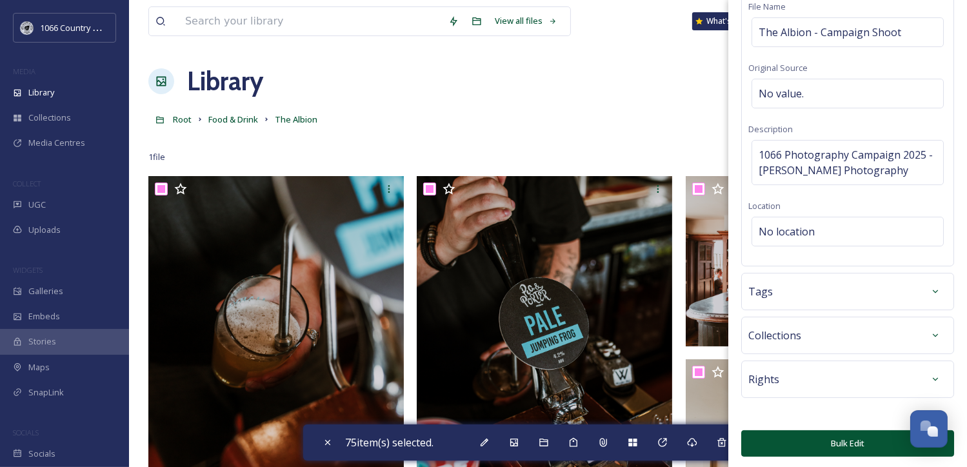
click at [803, 430] on button "Bulk Edit" at bounding box center [847, 443] width 213 height 26
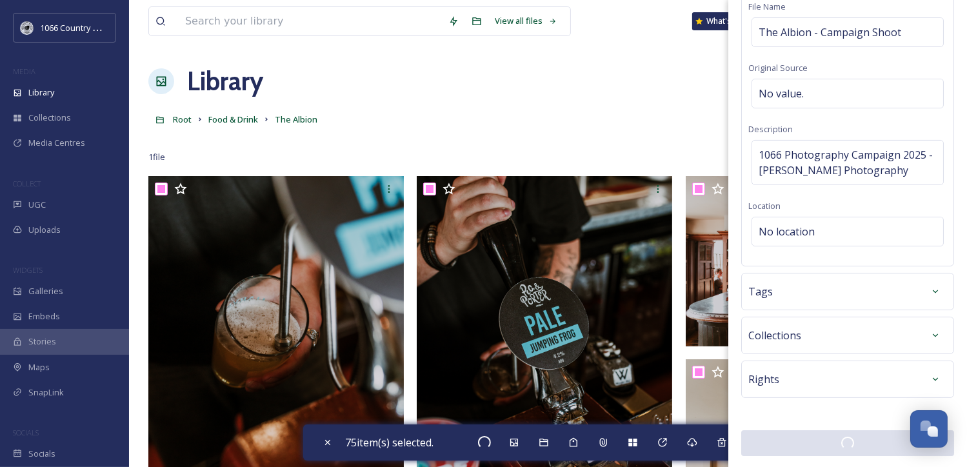
scroll to position [96, 0]
checkbox input "false"
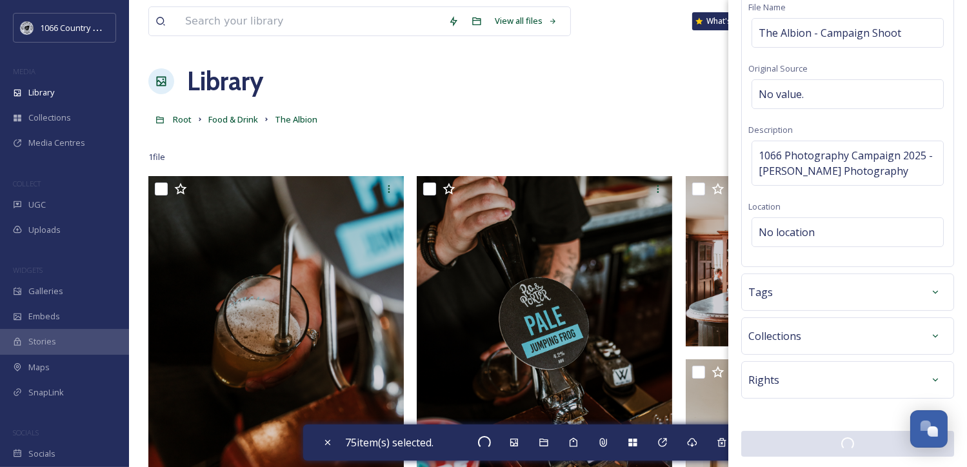
checkbox input "false"
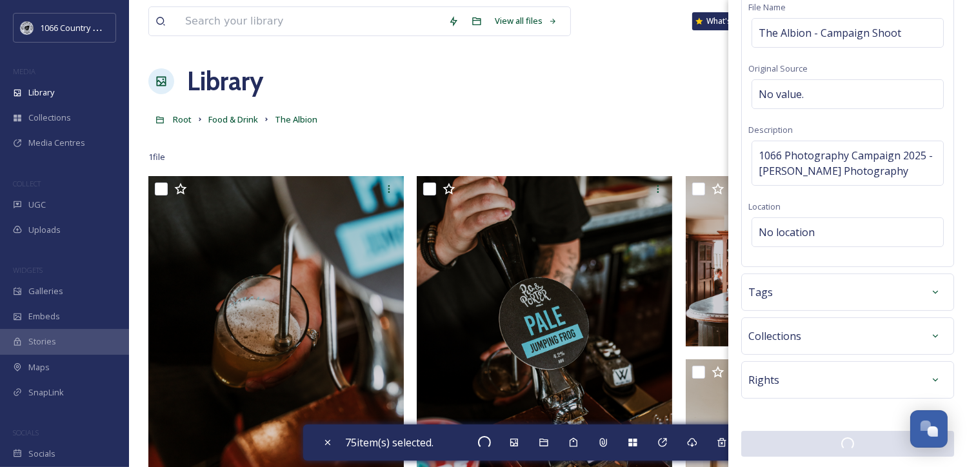
checkbox input "false"
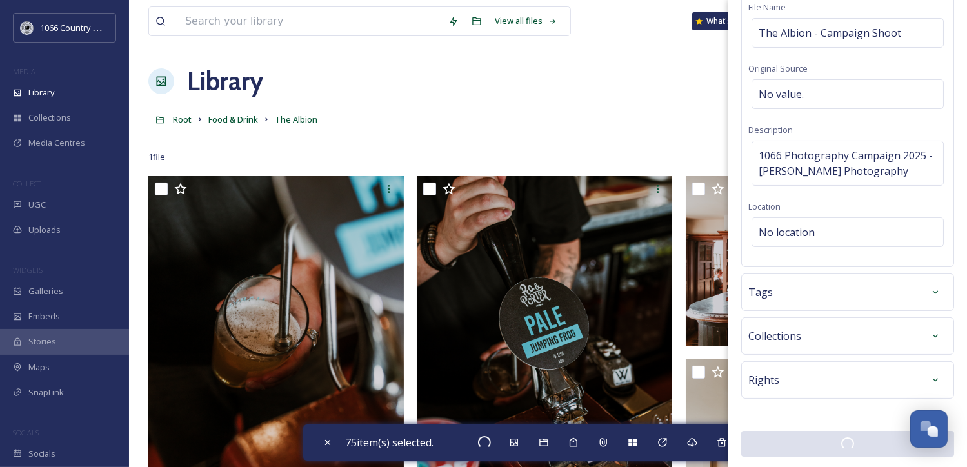
checkbox input "false"
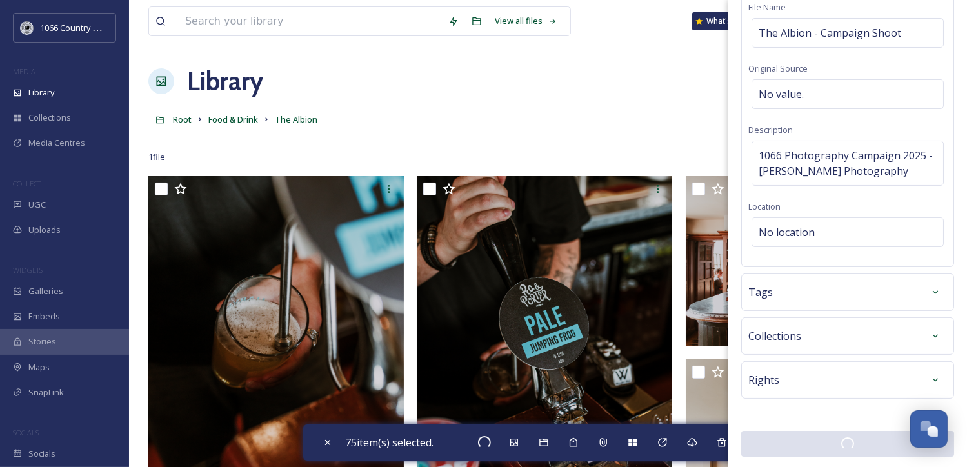
checkbox input "false"
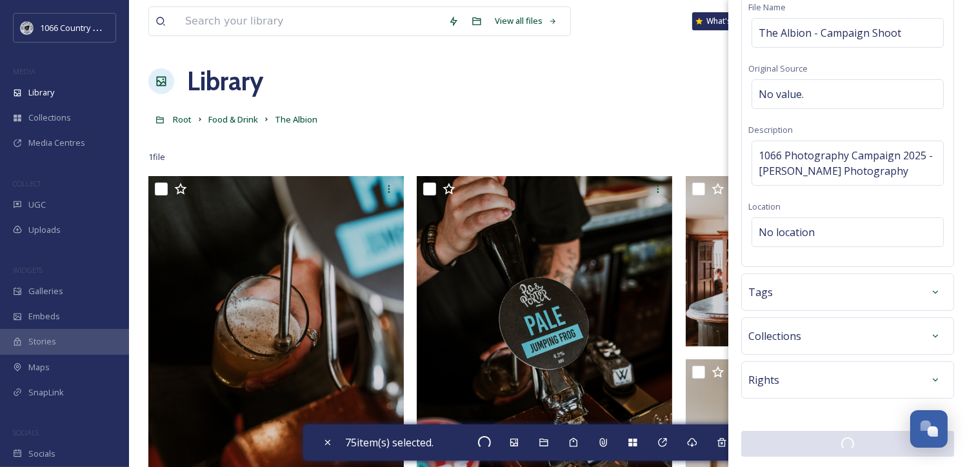
checkbox input "false"
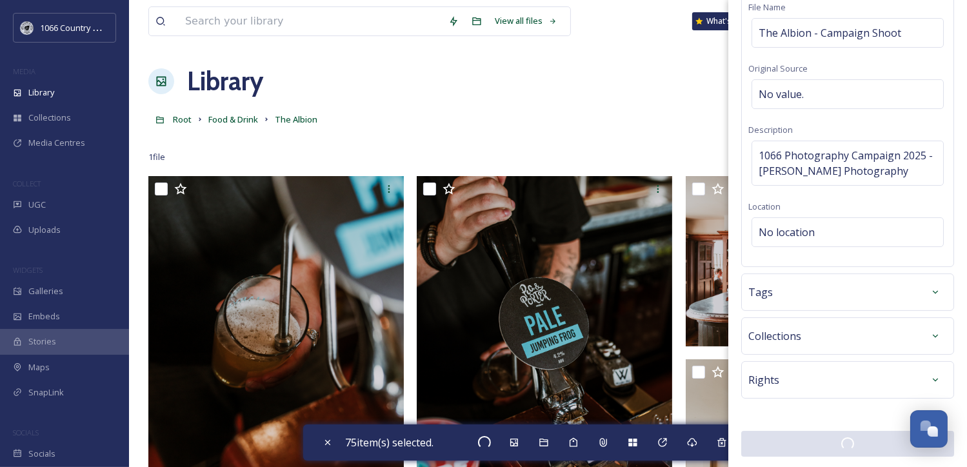
checkbox input "false"
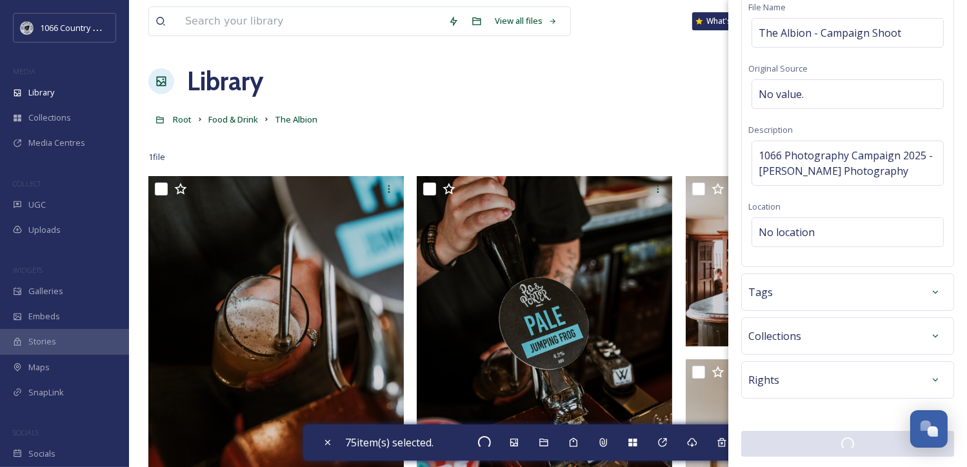
checkbox input "false"
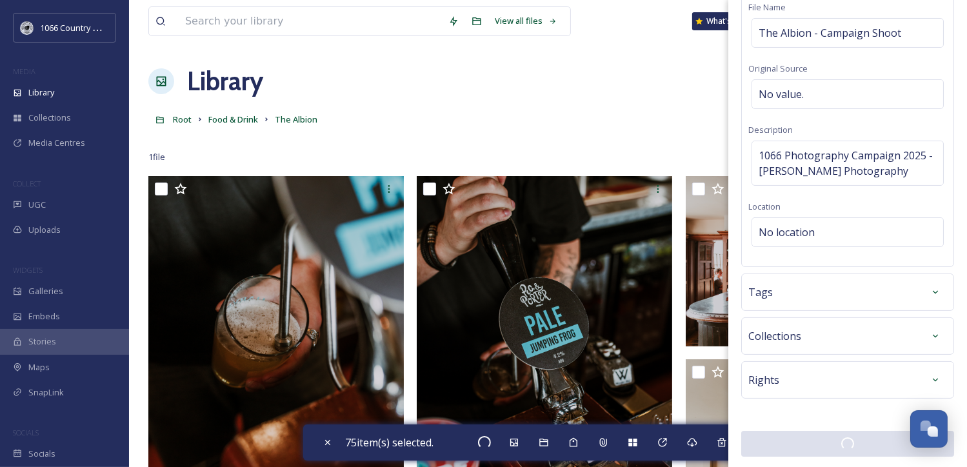
checkbox input "false"
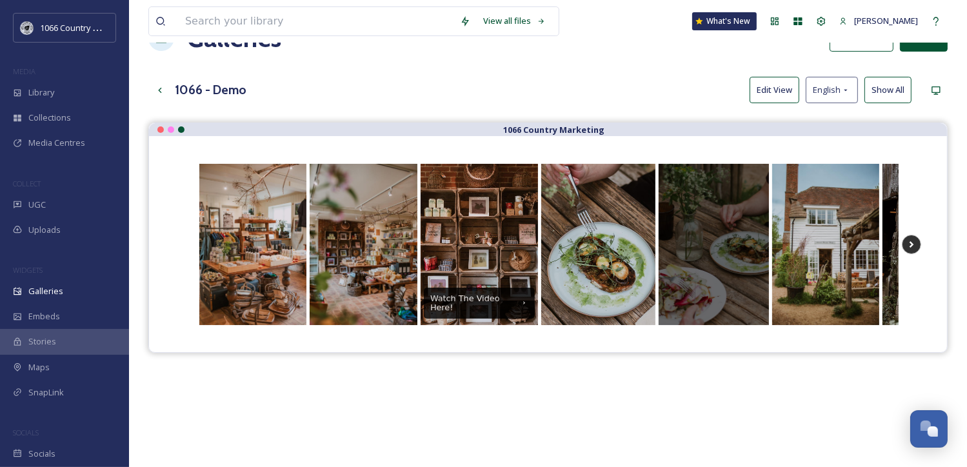
scroll to position [32, 0]
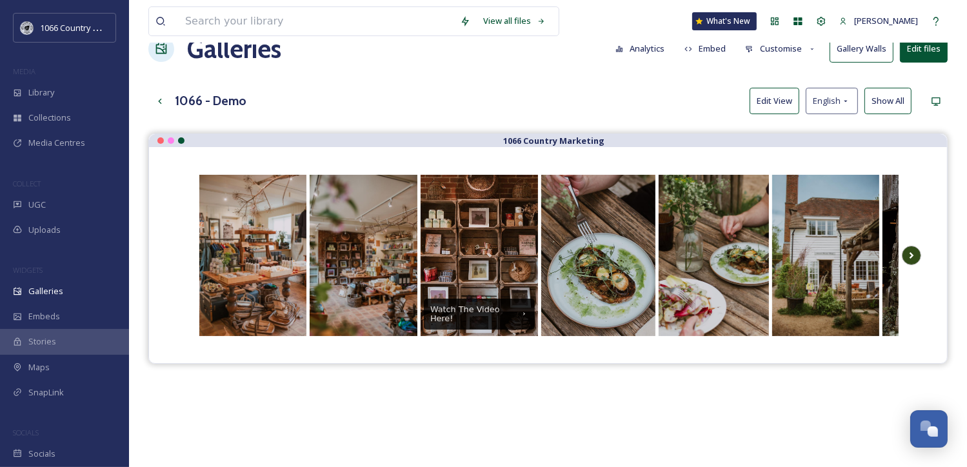
click at [911, 252] on icon "Scroll Right" at bounding box center [912, 255] width 5 height 6
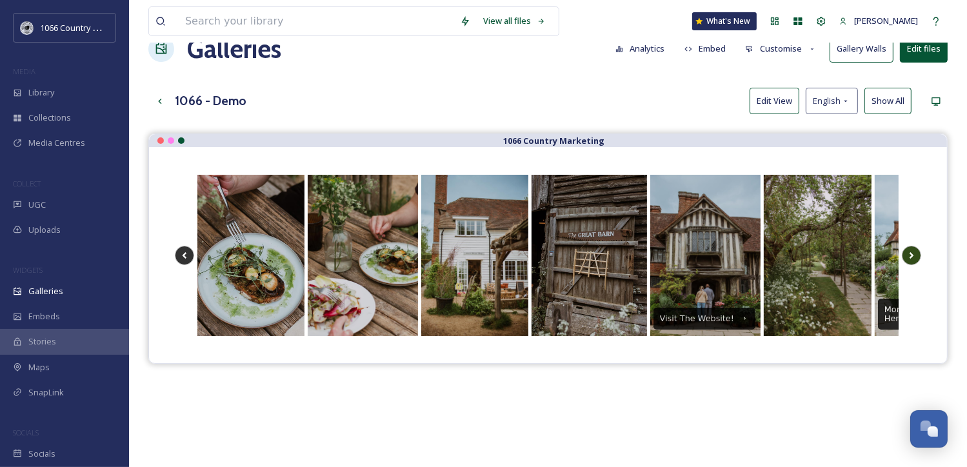
click at [911, 252] on icon "Scroll Right" at bounding box center [912, 255] width 5 height 6
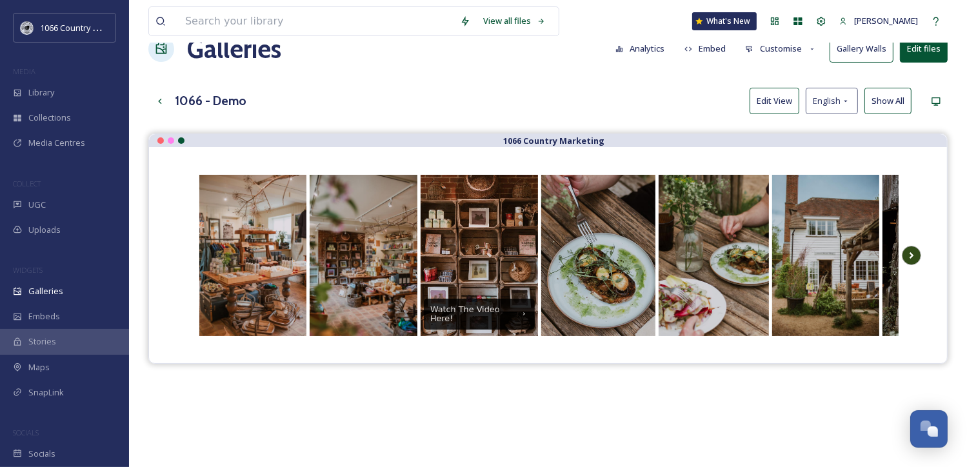
scroll to position [0, 0]
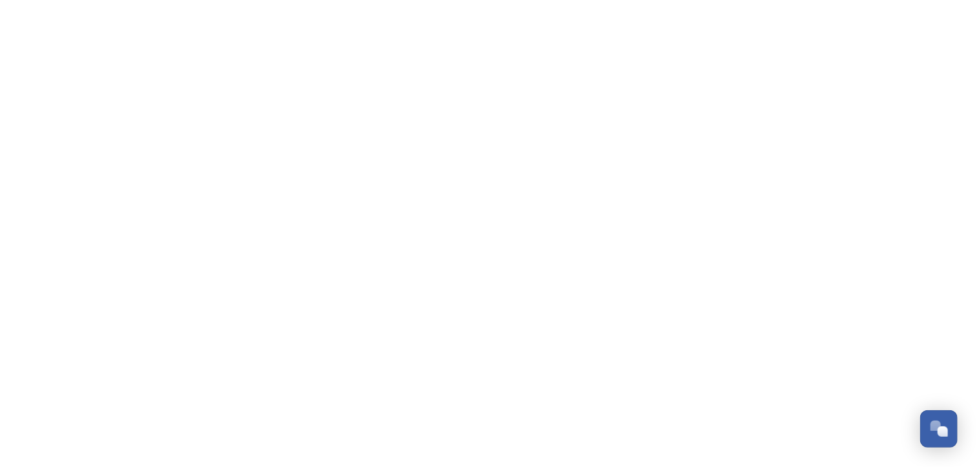
scroll to position [979, 0]
